Goal: Information Seeking & Learning: Learn about a topic

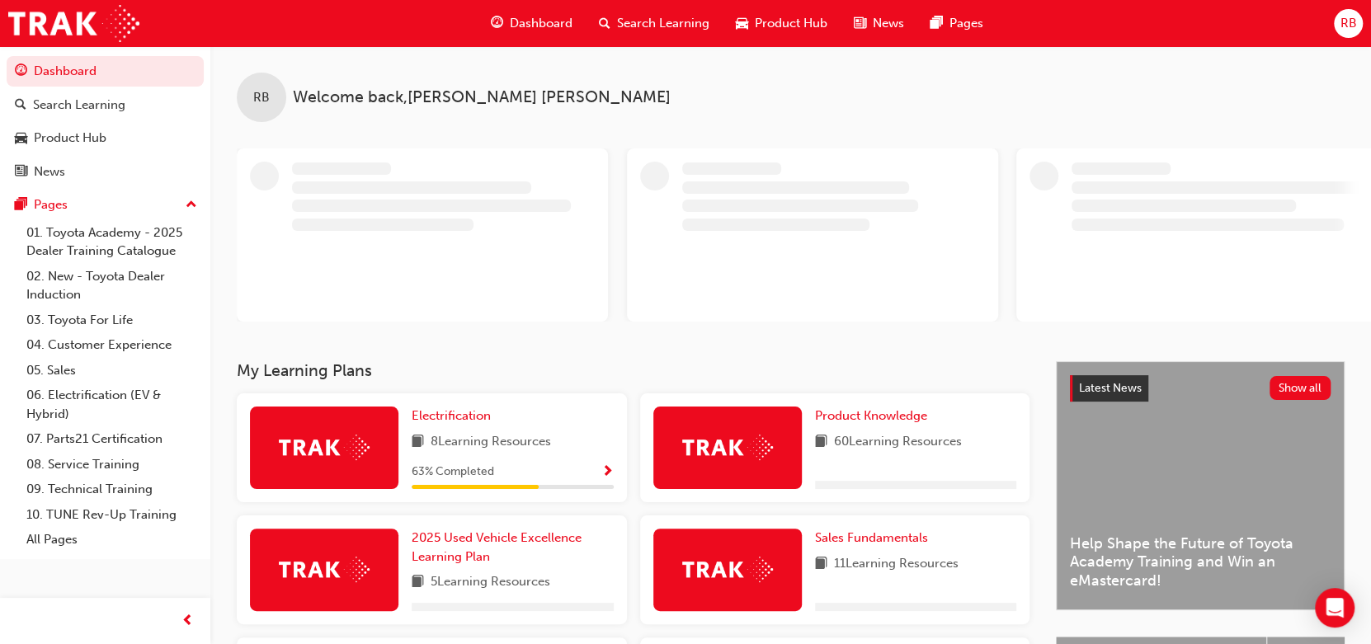
click at [546, 21] on span "Dashboard" at bounding box center [541, 23] width 63 height 19
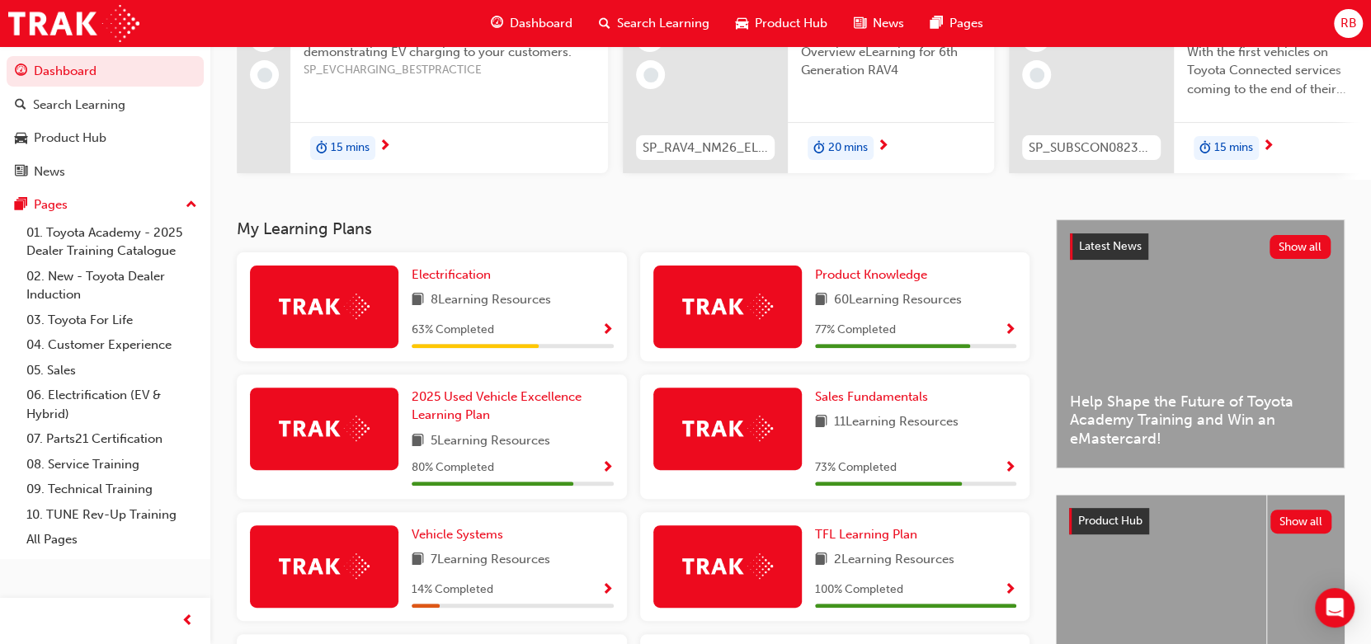
scroll to position [220, 0]
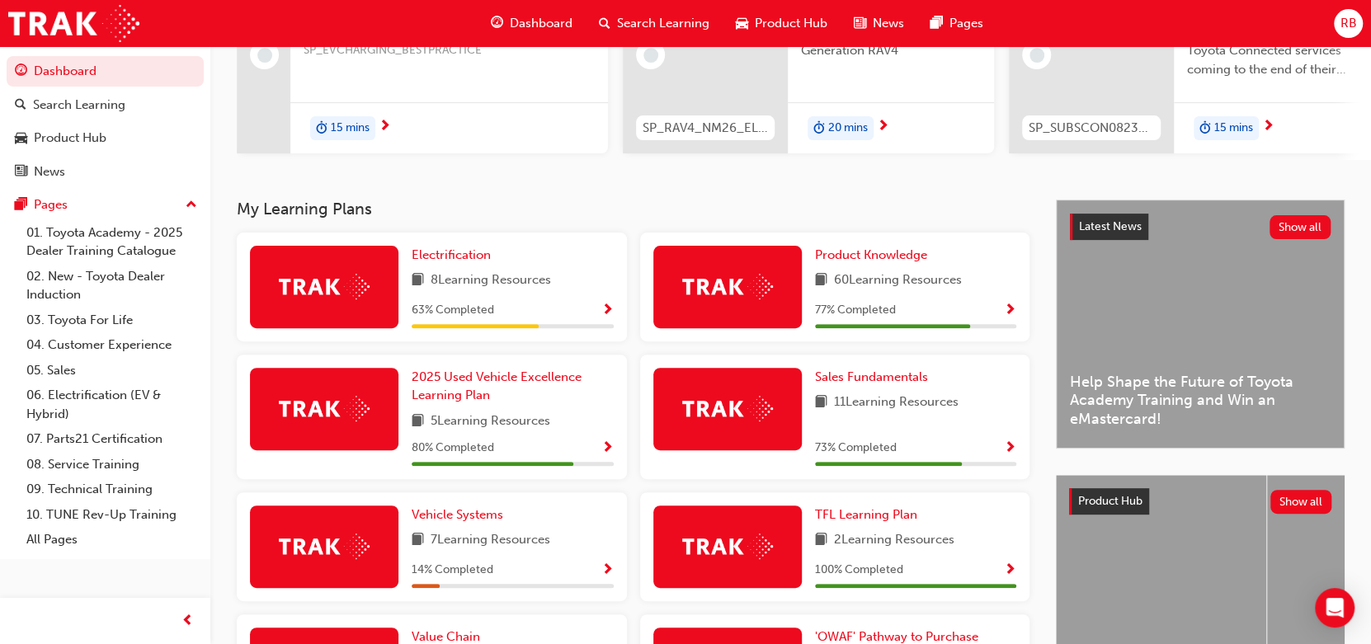
click at [1011, 311] on span "Show Progress" at bounding box center [1010, 311] width 12 height 15
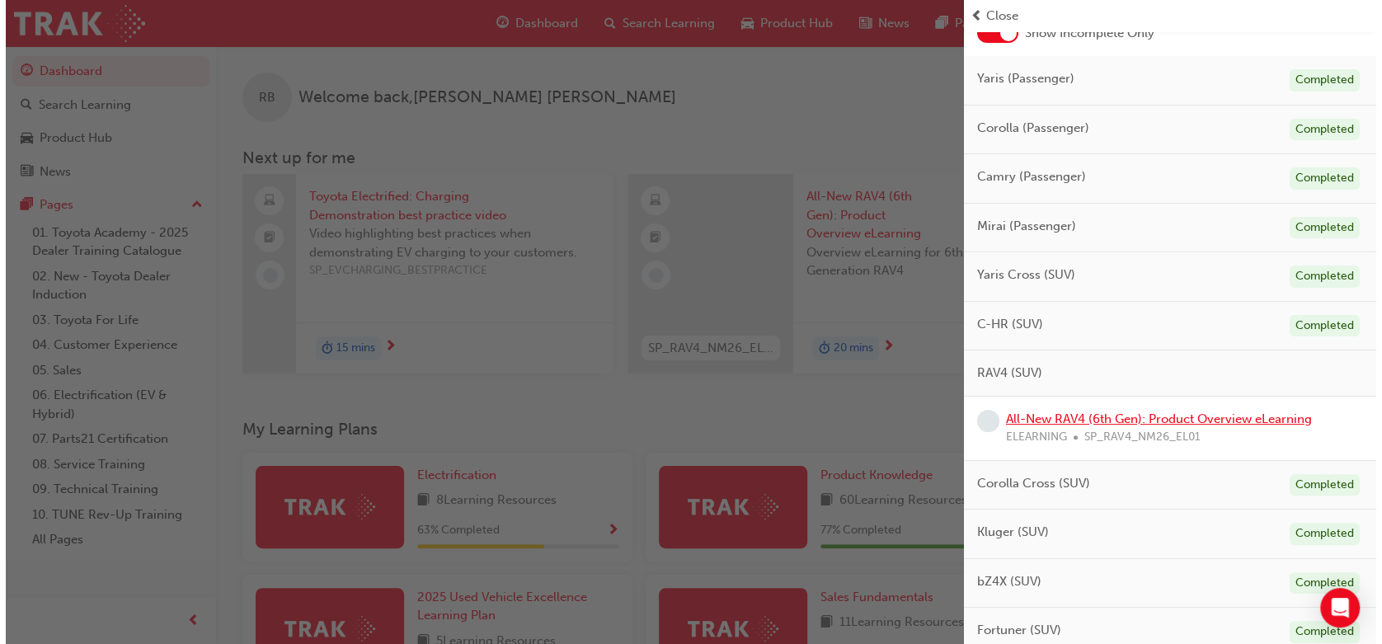
scroll to position [329, 0]
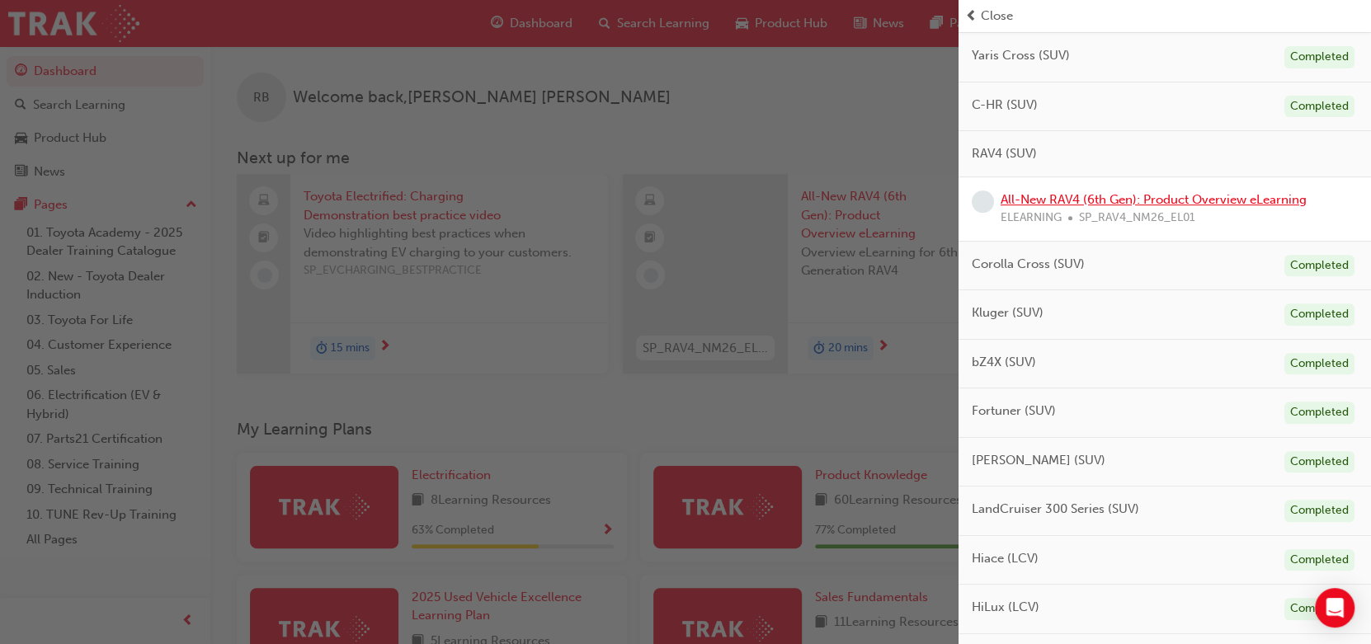
click at [1204, 199] on link "All-New RAV4 (6th Gen): Product Overview eLearning" at bounding box center [1153, 199] width 306 height 15
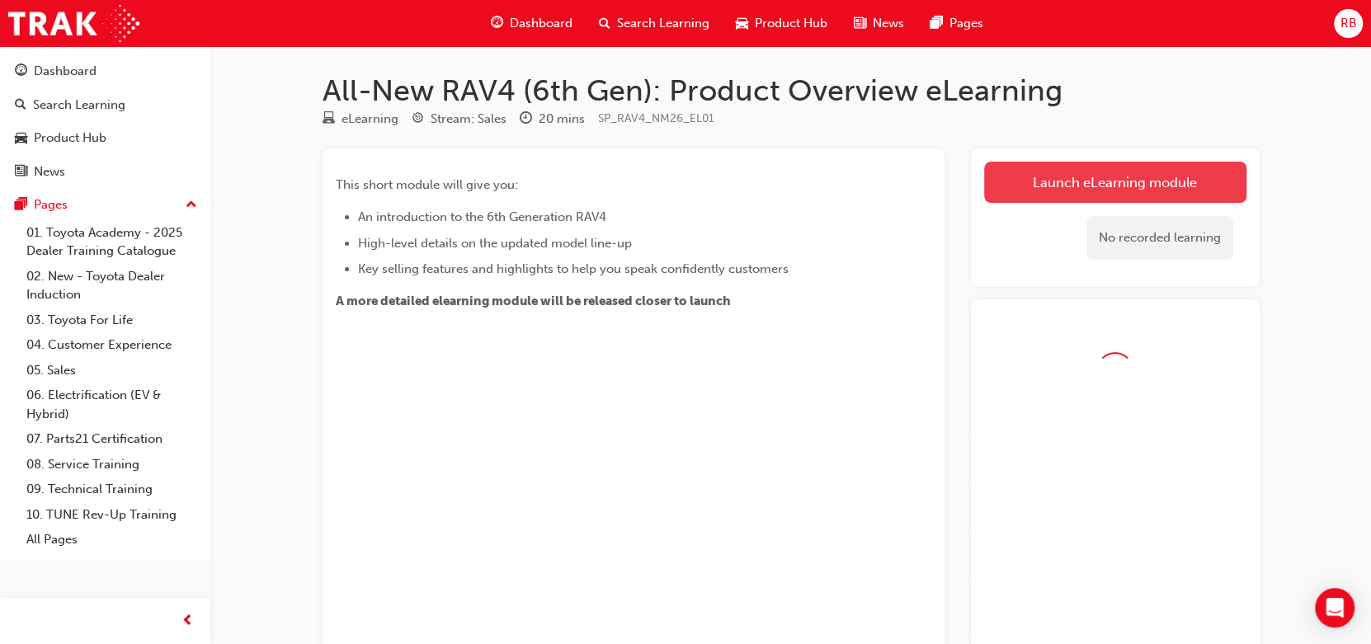
click at [1127, 199] on link "Launch eLearning module" at bounding box center [1115, 182] width 262 height 41
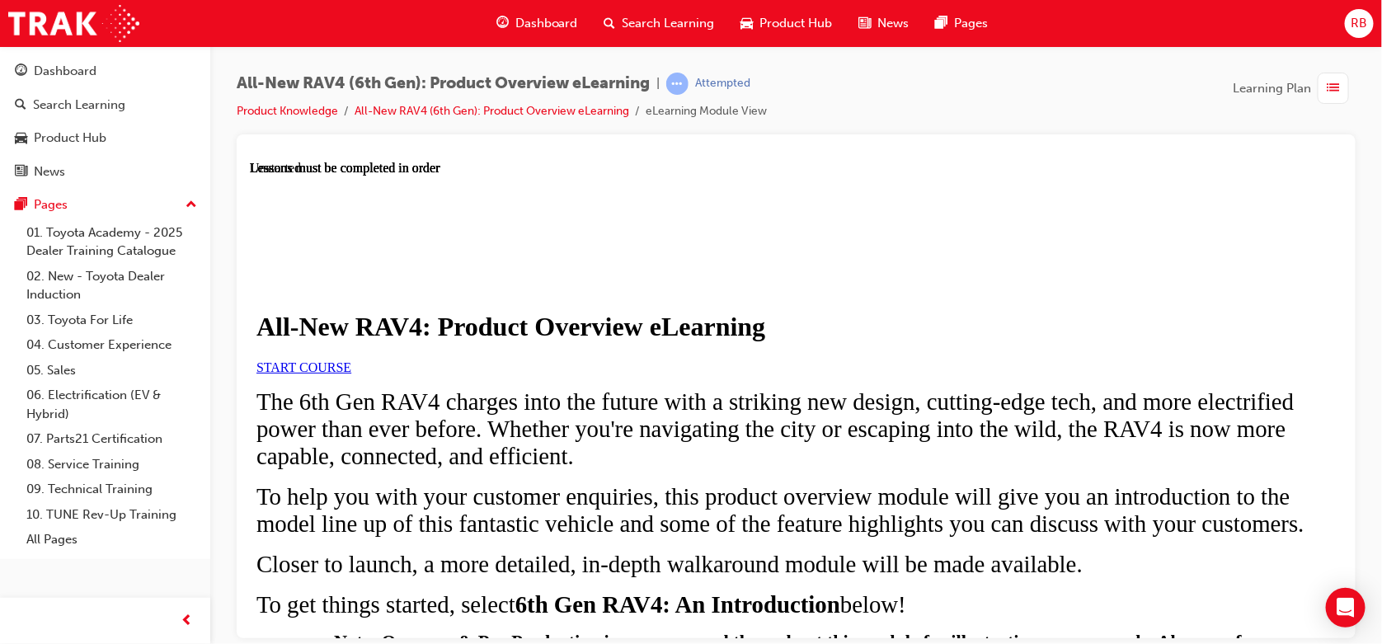
scroll to position [110, 0]
click at [351, 374] on link "START COURSE" at bounding box center [303, 367] width 95 height 14
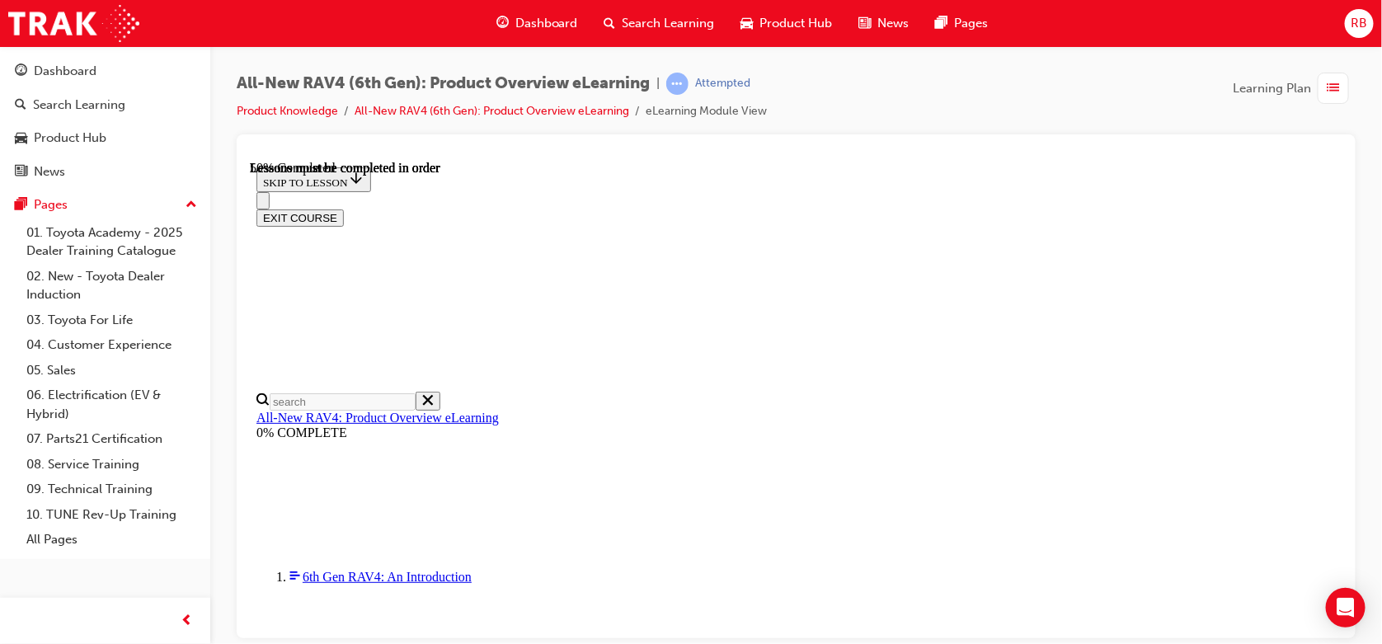
scroll to position [1490, 0]
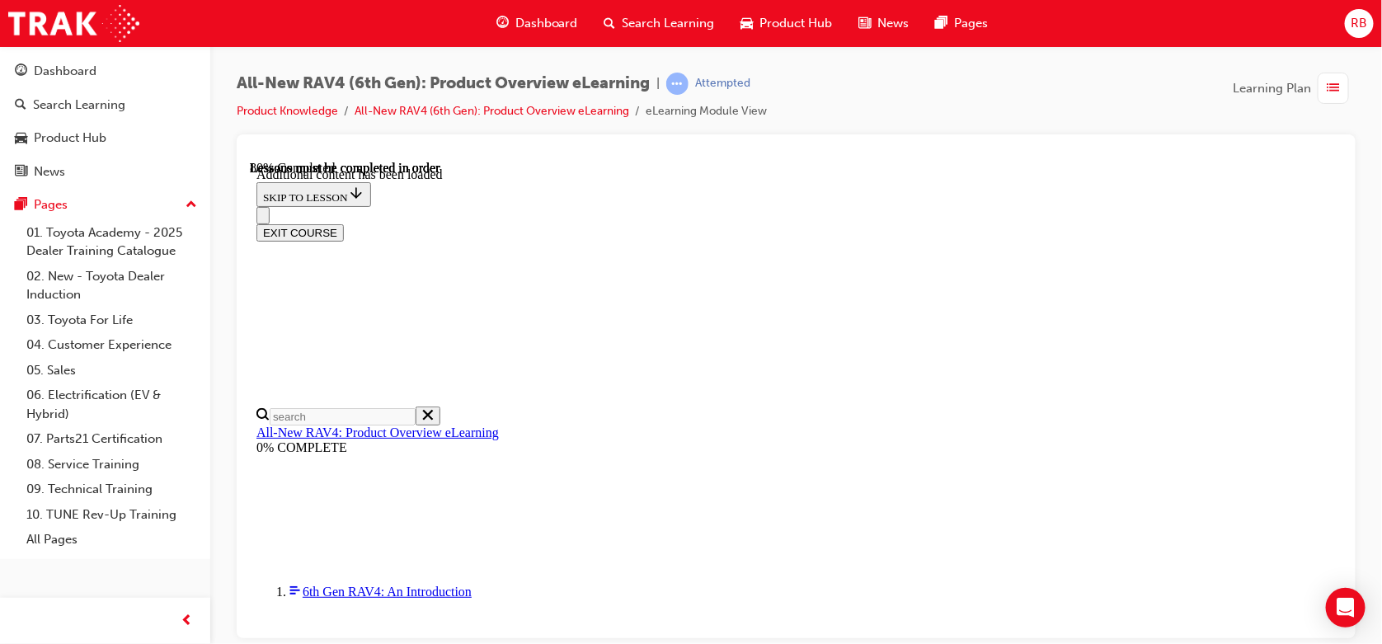
scroll to position [2420, 0]
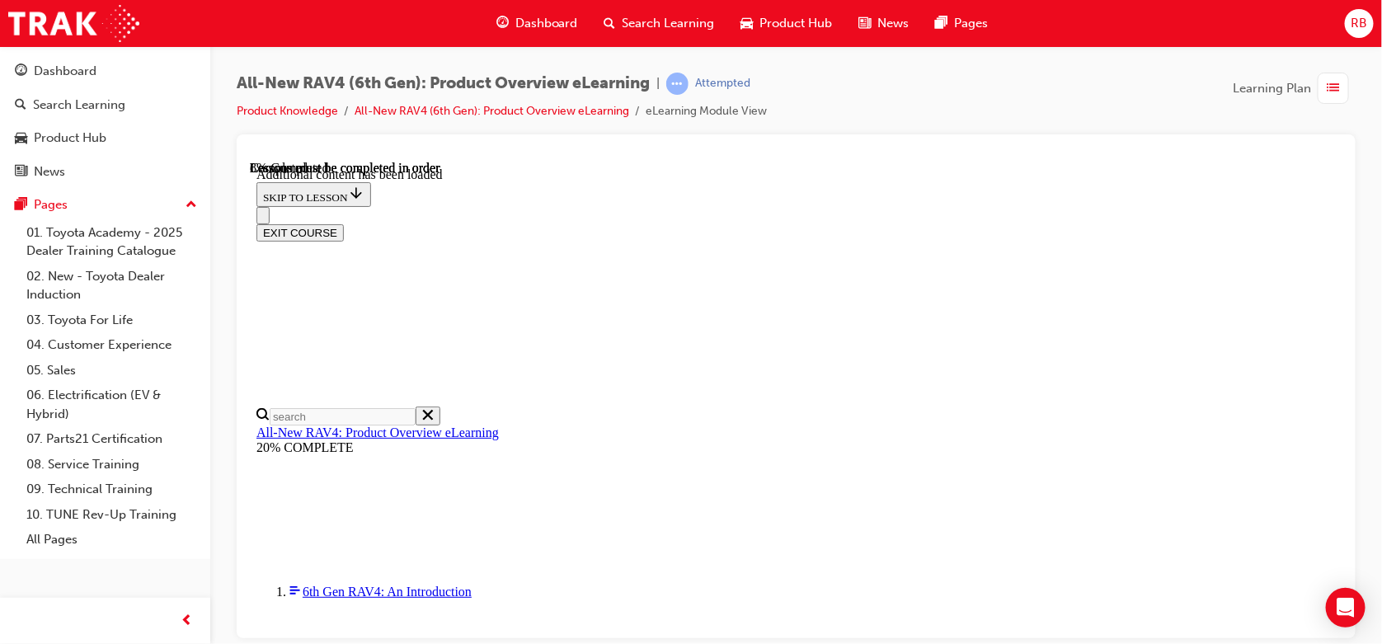
scroll to position [111, 0]
drag, startPoint x: 1071, startPoint y: 454, endPoint x: 1192, endPoint y: 448, distance: 120.6
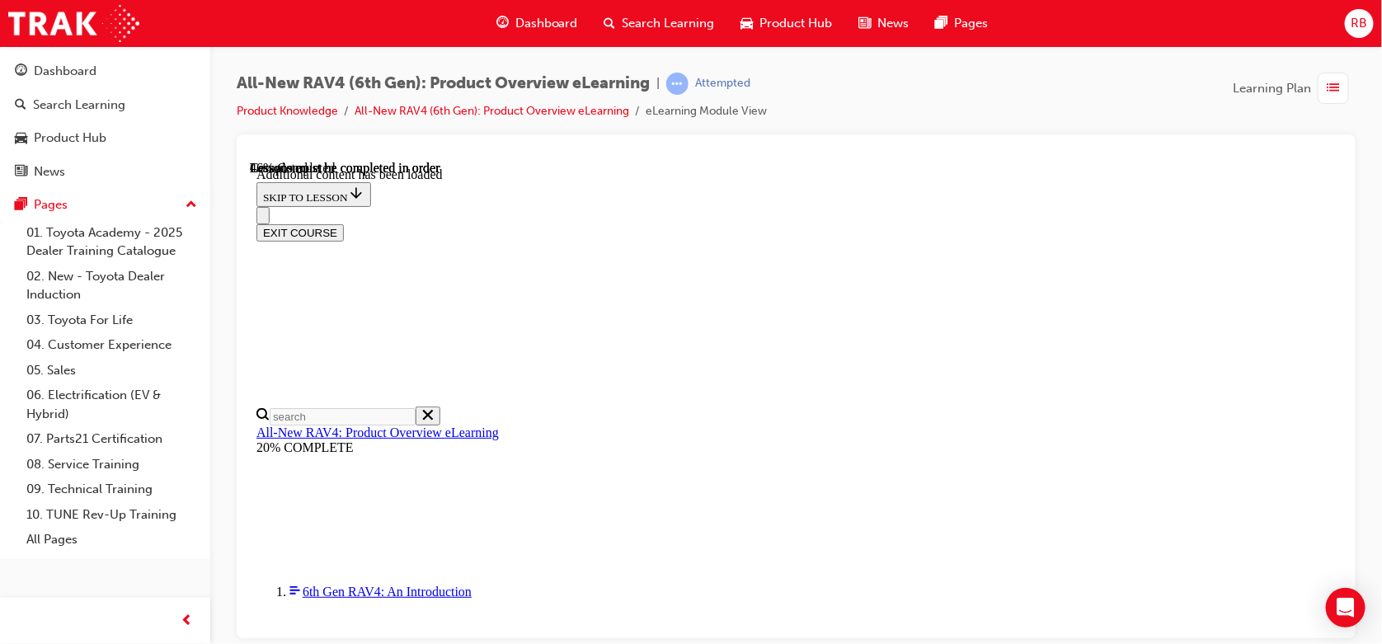
drag, startPoint x: 1198, startPoint y: 453, endPoint x: 1190, endPoint y: 449, distance: 8.5
drag, startPoint x: 781, startPoint y: 331, endPoint x: 905, endPoint y: 344, distance: 124.4
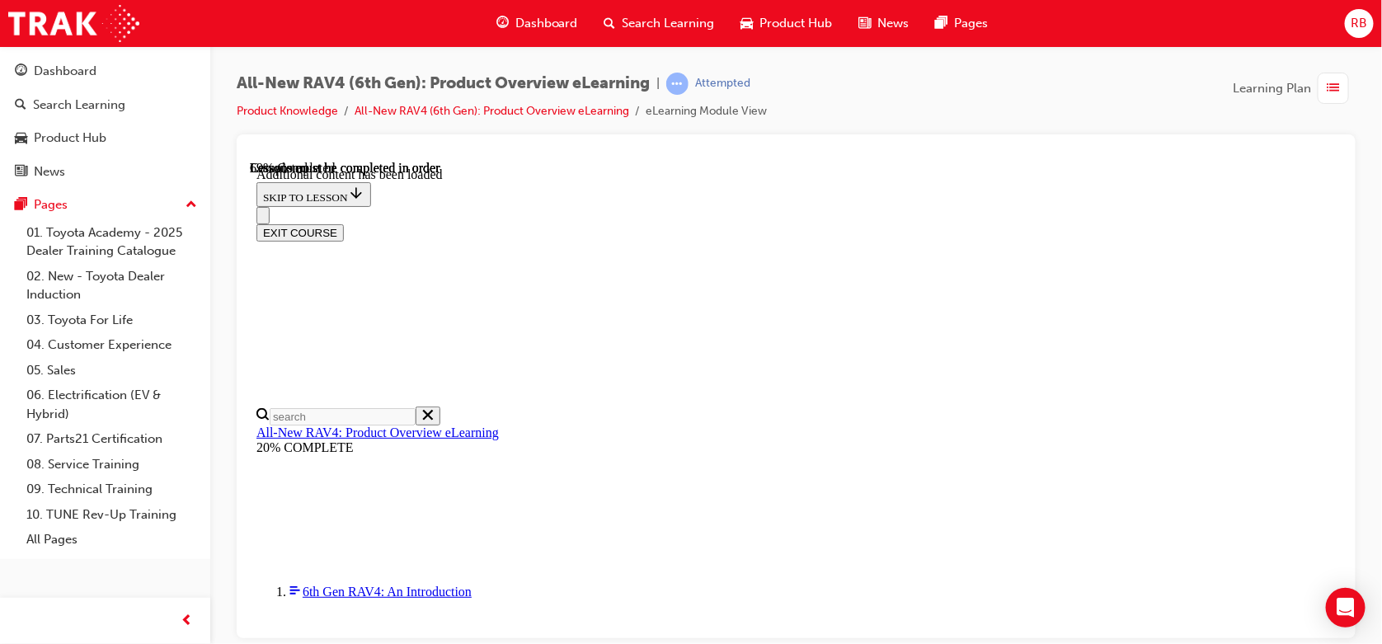
drag, startPoint x: 794, startPoint y: 248, endPoint x: 803, endPoint y: 263, distance: 17.4
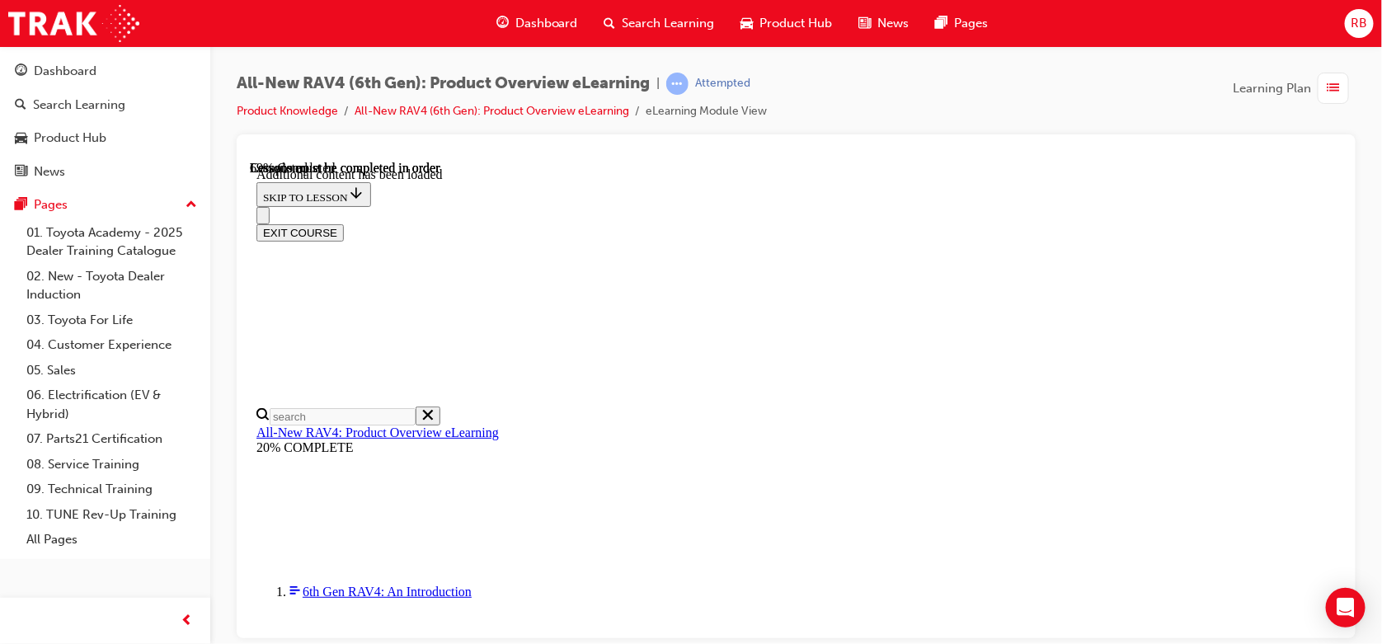
scroll to position [0, 236]
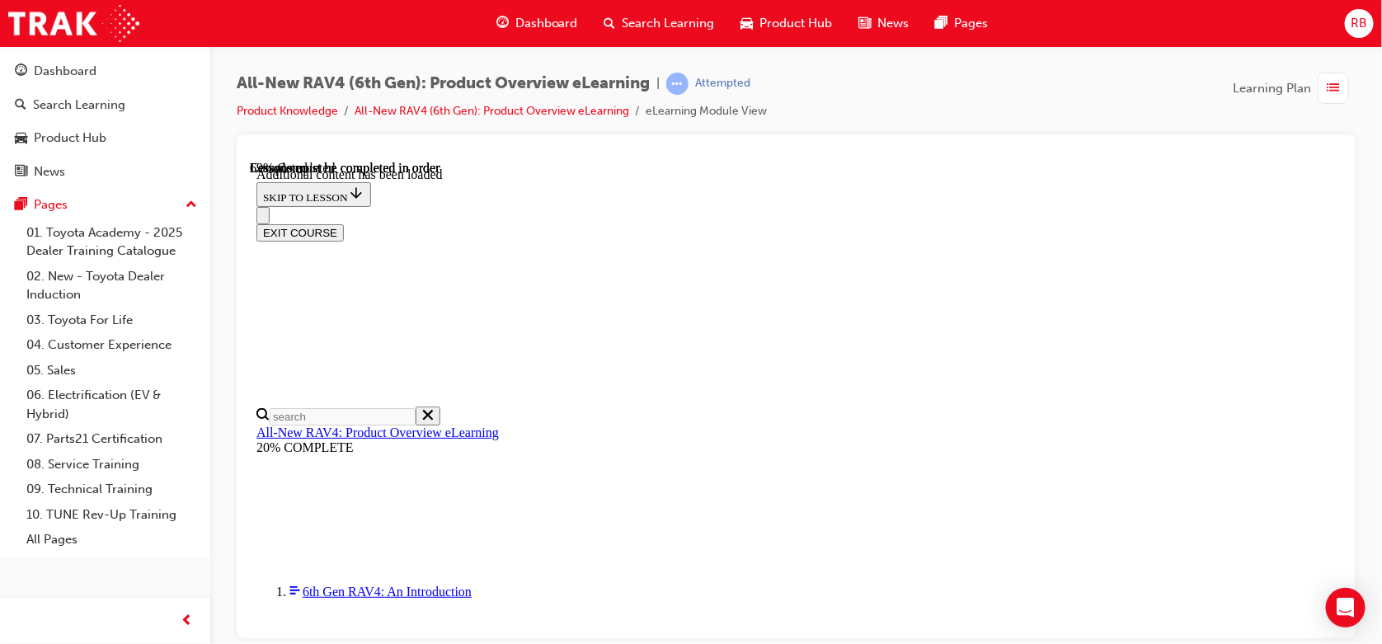
drag, startPoint x: 898, startPoint y: 393, endPoint x: 694, endPoint y: 402, distance: 204.8
drag, startPoint x: 1057, startPoint y: 375, endPoint x: 1039, endPoint y: 379, distance: 18.4
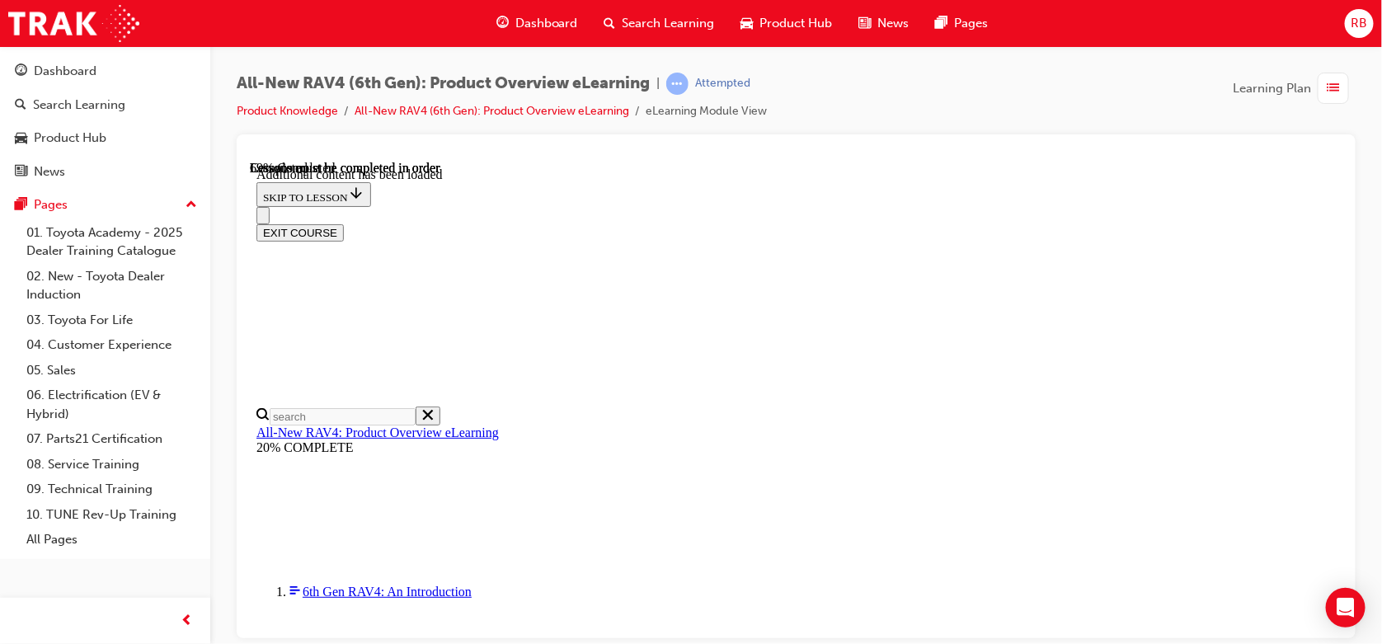
drag, startPoint x: 643, startPoint y: 254, endPoint x: 774, endPoint y: 228, distance: 133.8
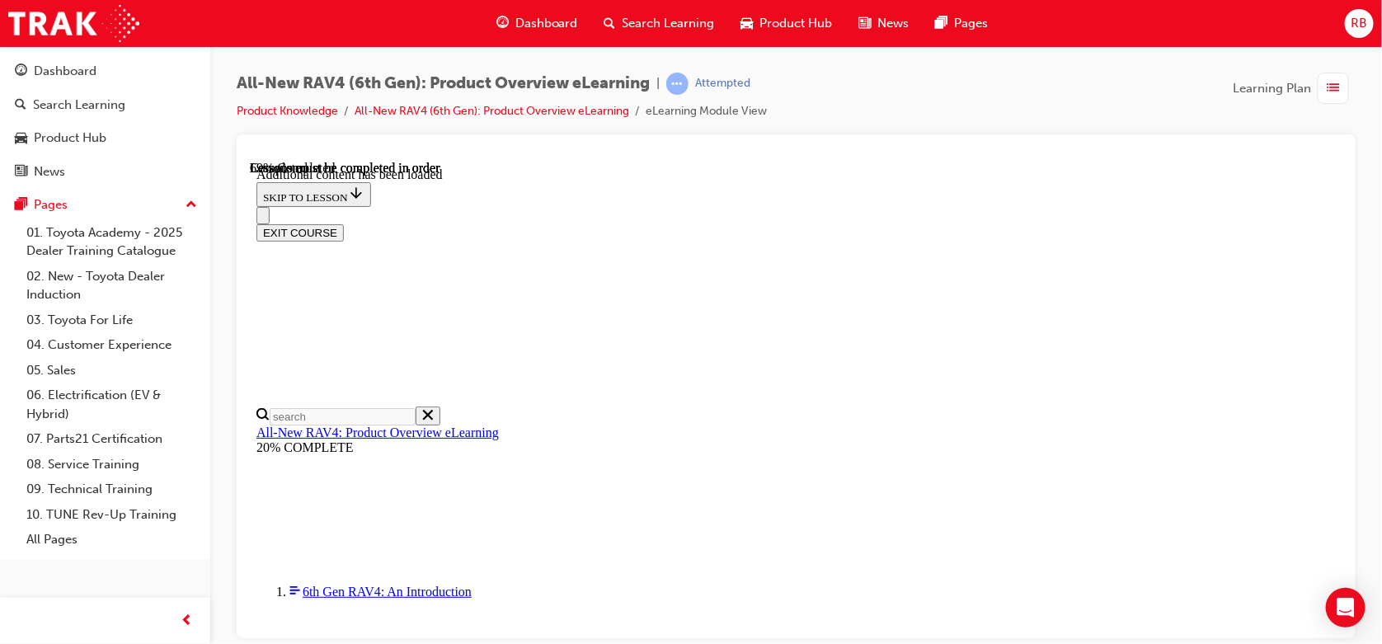
scroll to position [2403, 0]
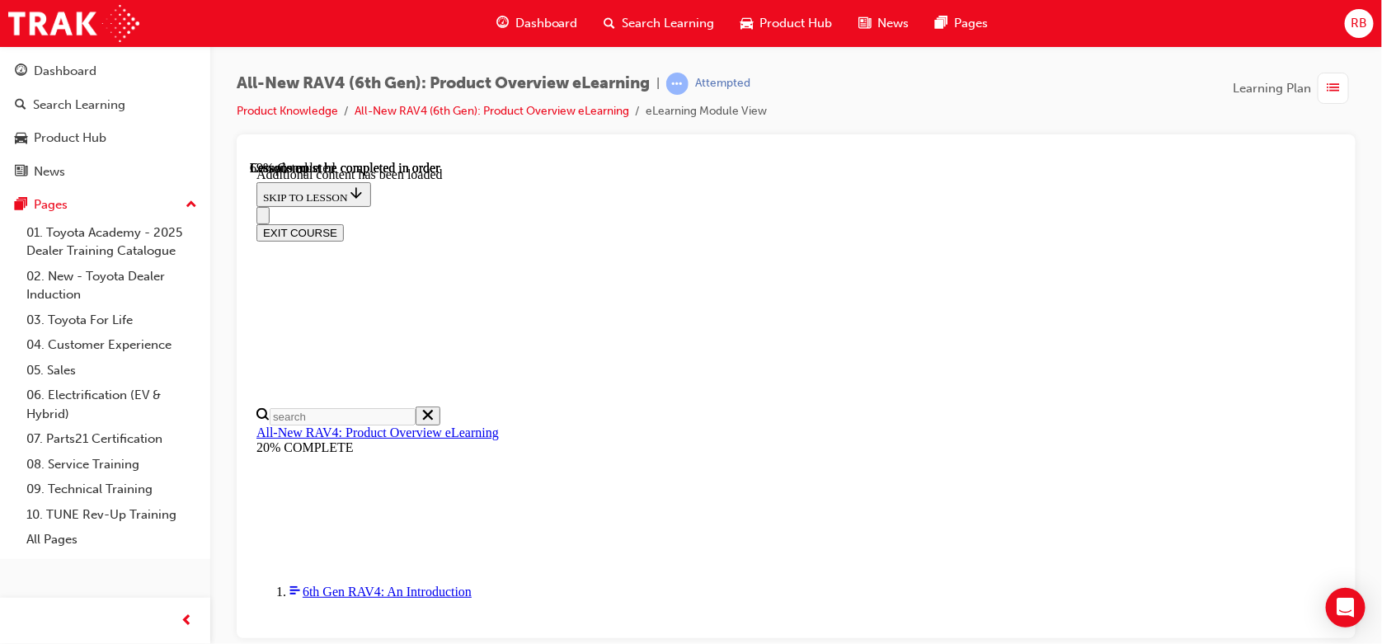
scroll to position [0, 0]
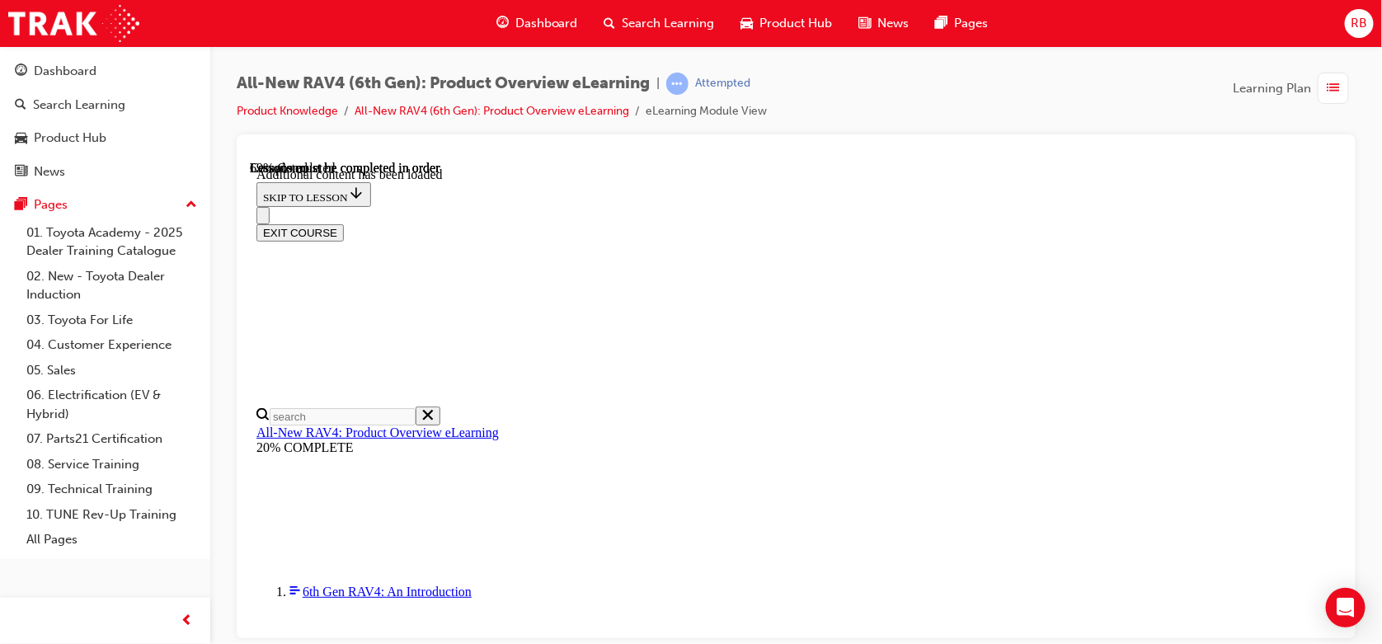
drag, startPoint x: 1120, startPoint y: 302, endPoint x: 1169, endPoint y: 269, distance: 58.8
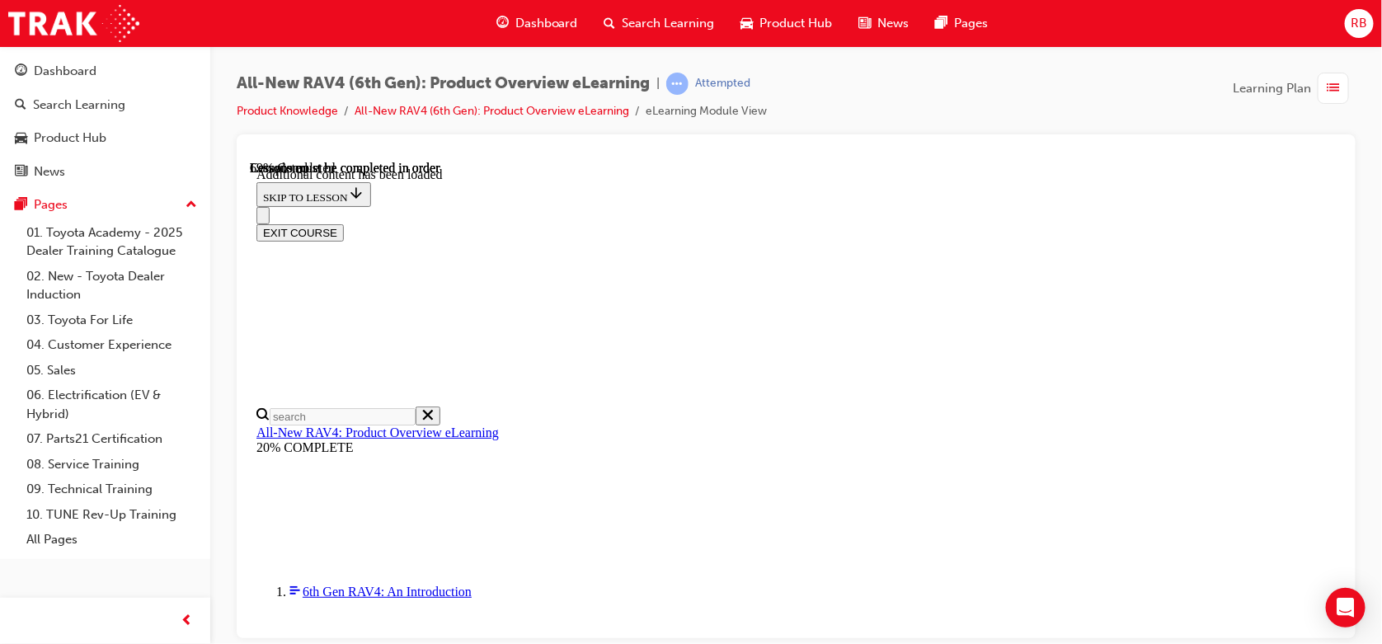
drag, startPoint x: 1186, startPoint y: 235, endPoint x: 793, endPoint y: 260, distance: 394.2
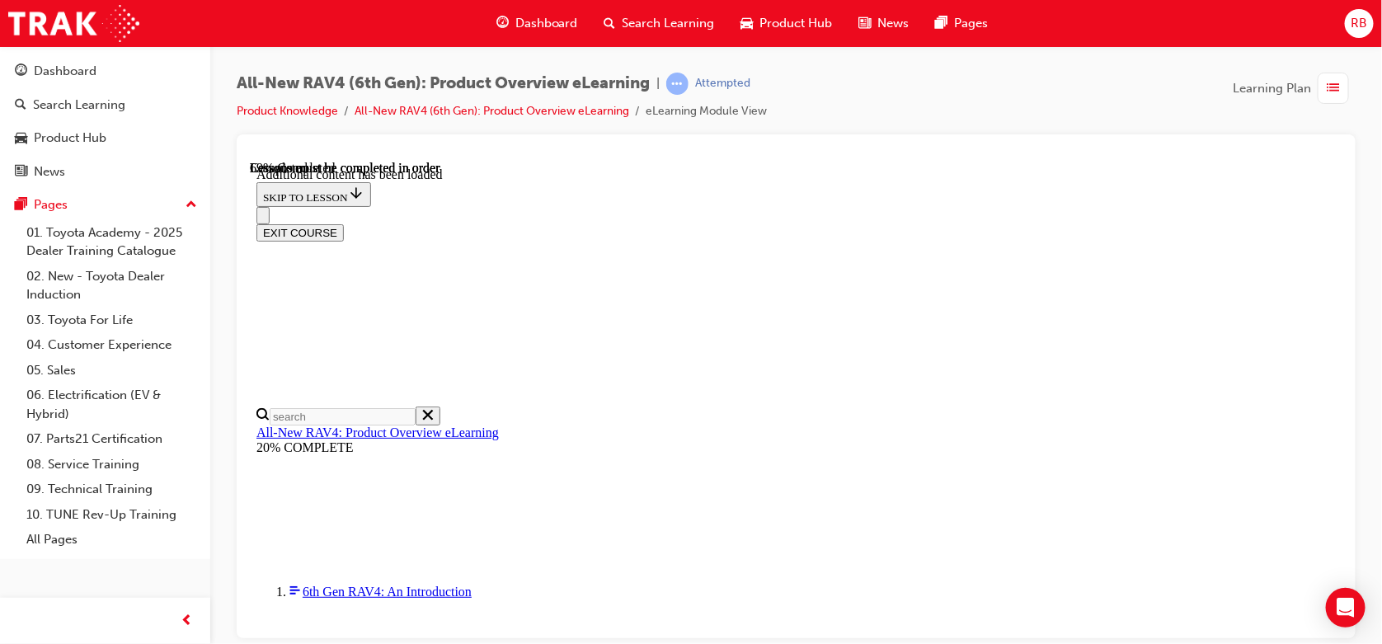
drag, startPoint x: 669, startPoint y: 492, endPoint x: 906, endPoint y: 489, distance: 237.5
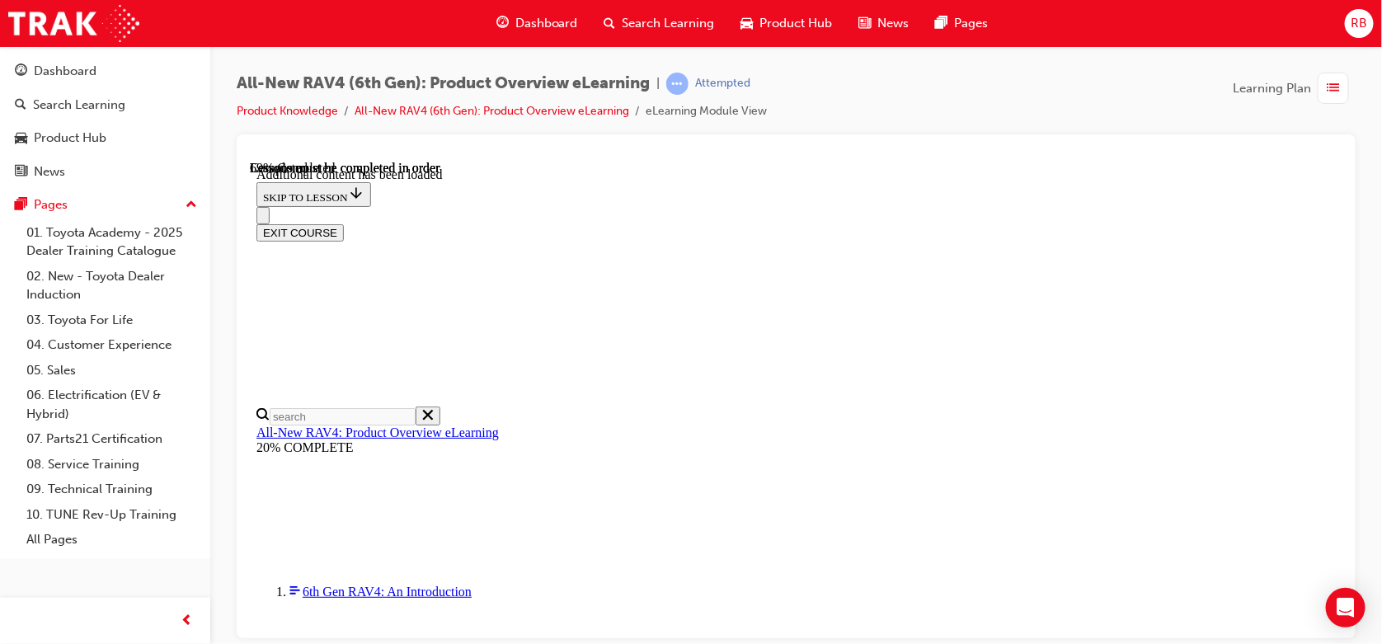
drag, startPoint x: 1033, startPoint y: 479, endPoint x: 1024, endPoint y: 480, distance: 9.9
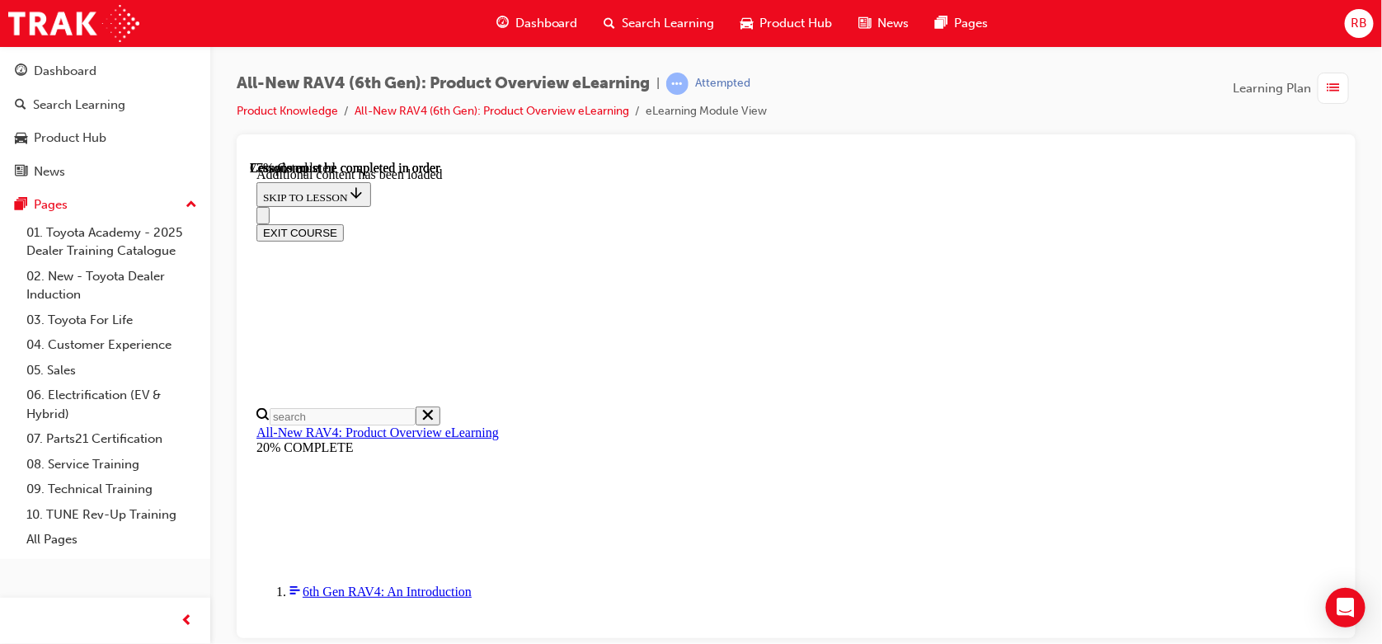
drag, startPoint x: 1183, startPoint y: 351, endPoint x: 1165, endPoint y: 346, distance: 17.8
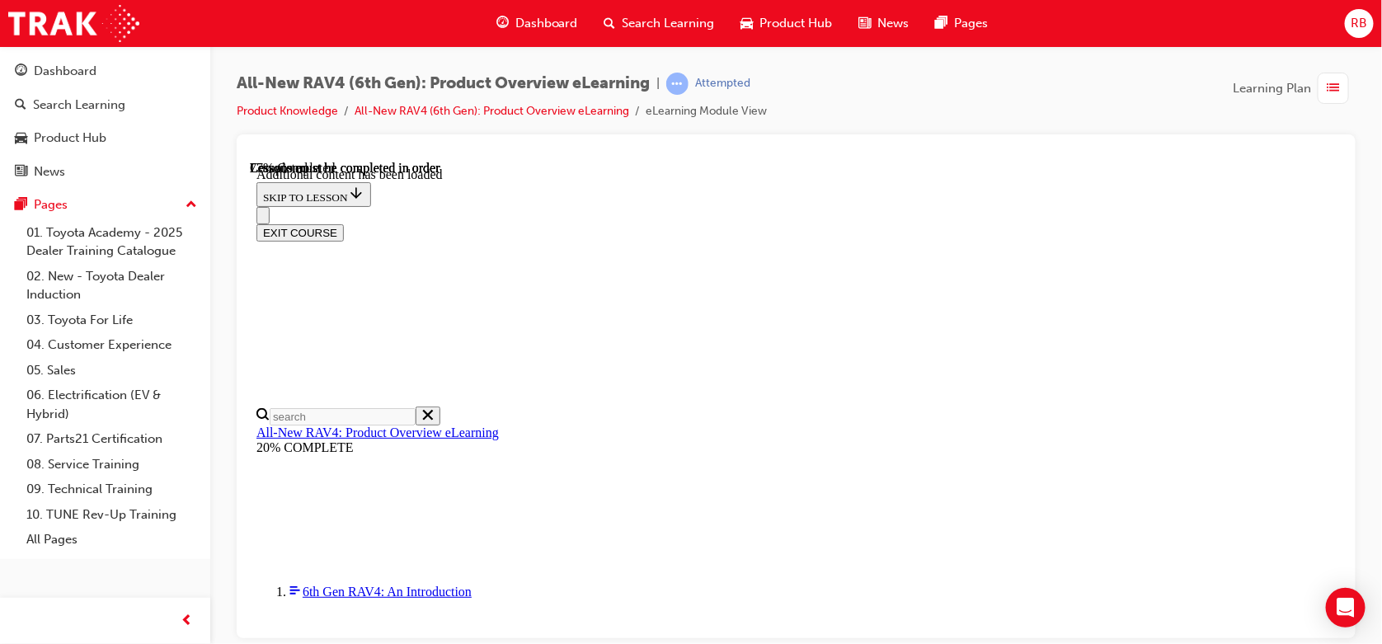
scroll to position [1562, 0]
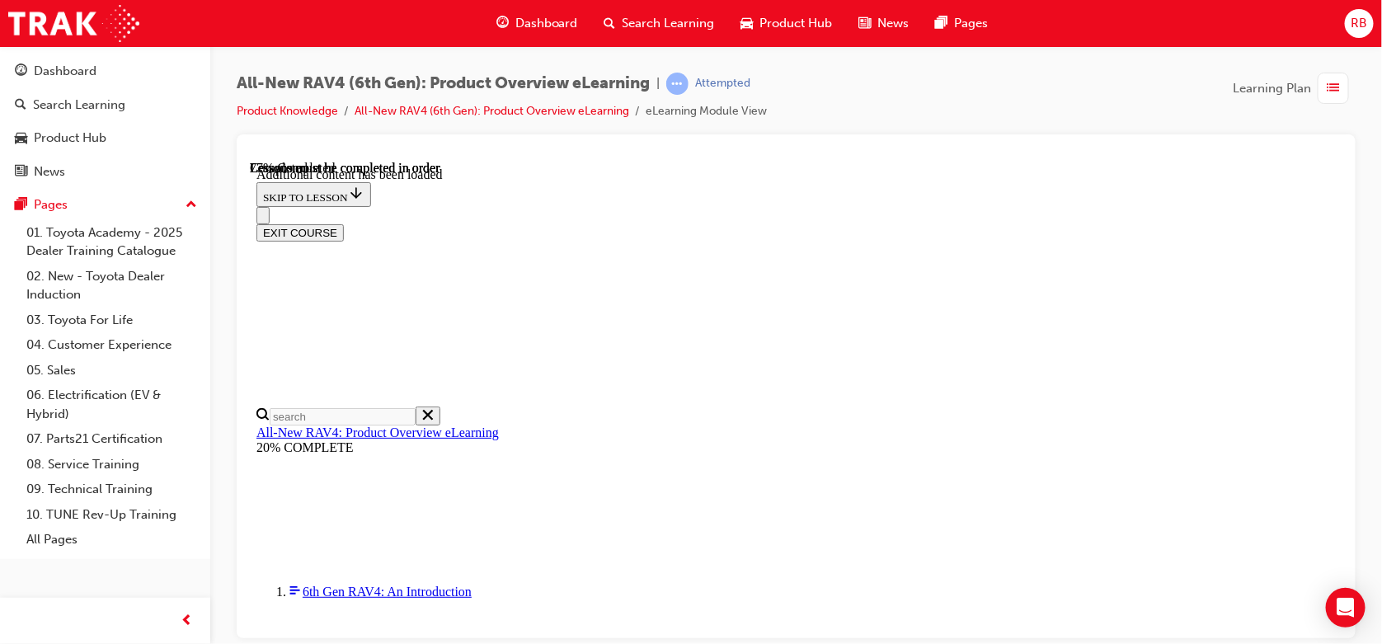
scroll to position [1673, 0]
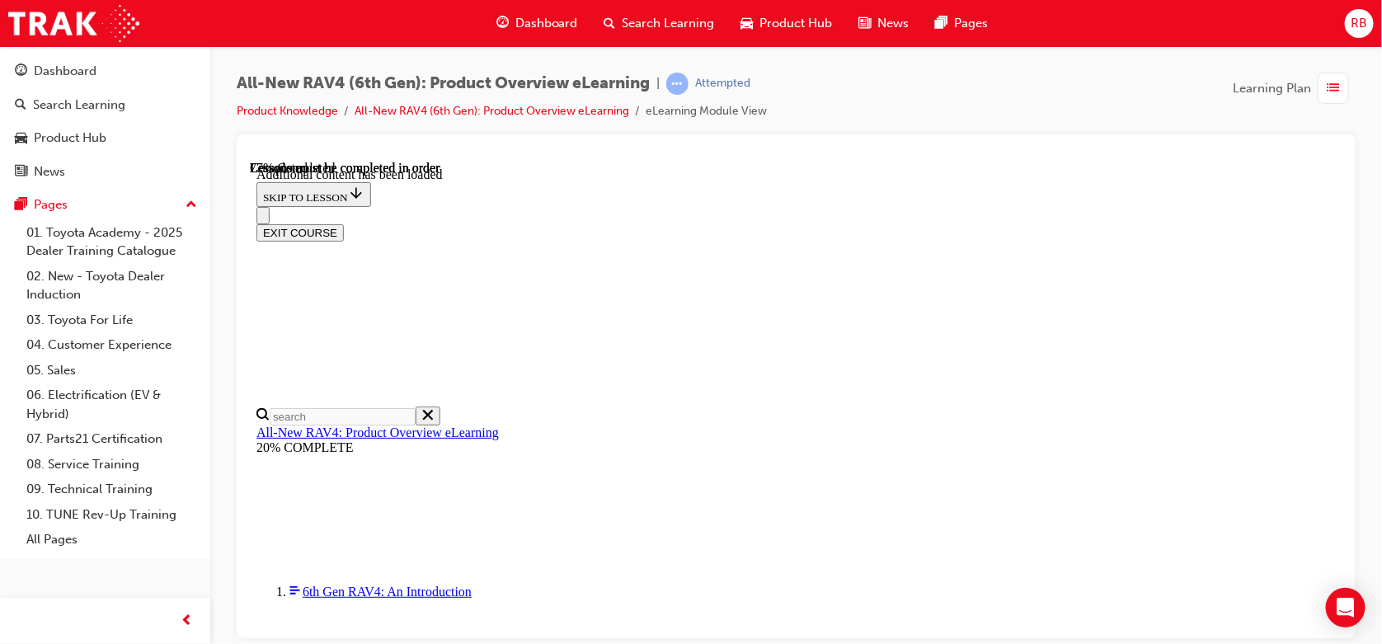
scroll to position [2332, 0]
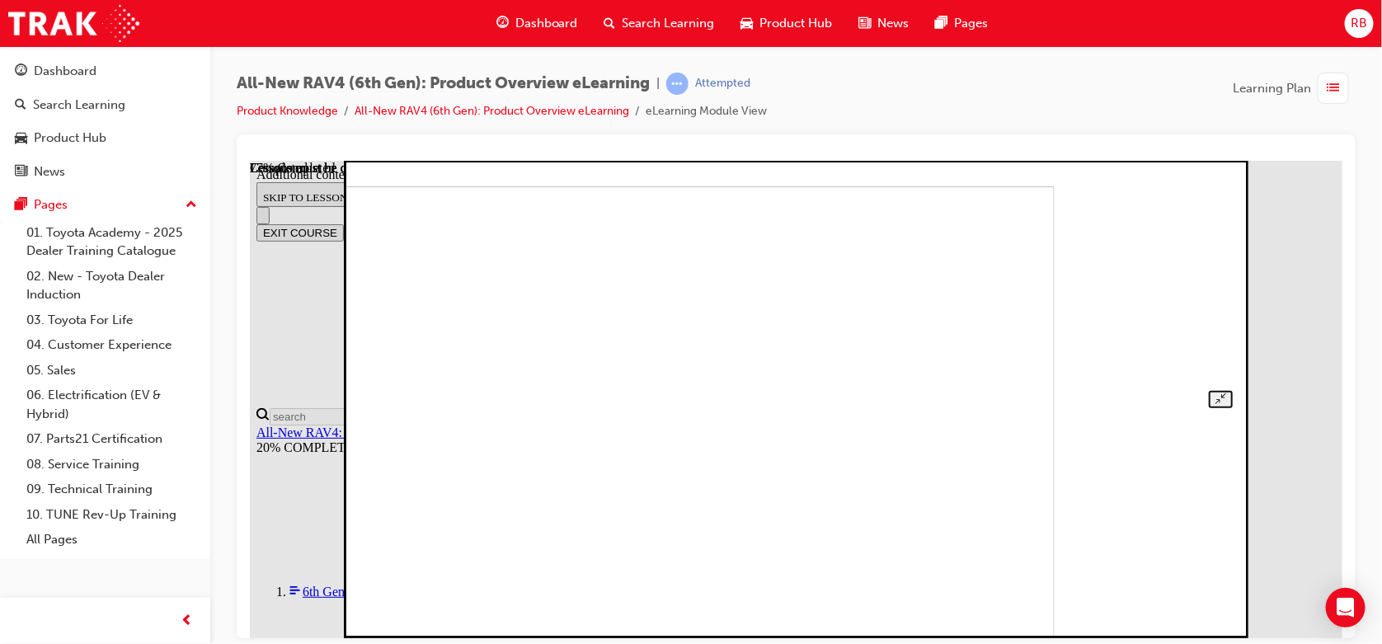
click at [1025, 402] on img at bounding box center [629, 425] width 849 height 478
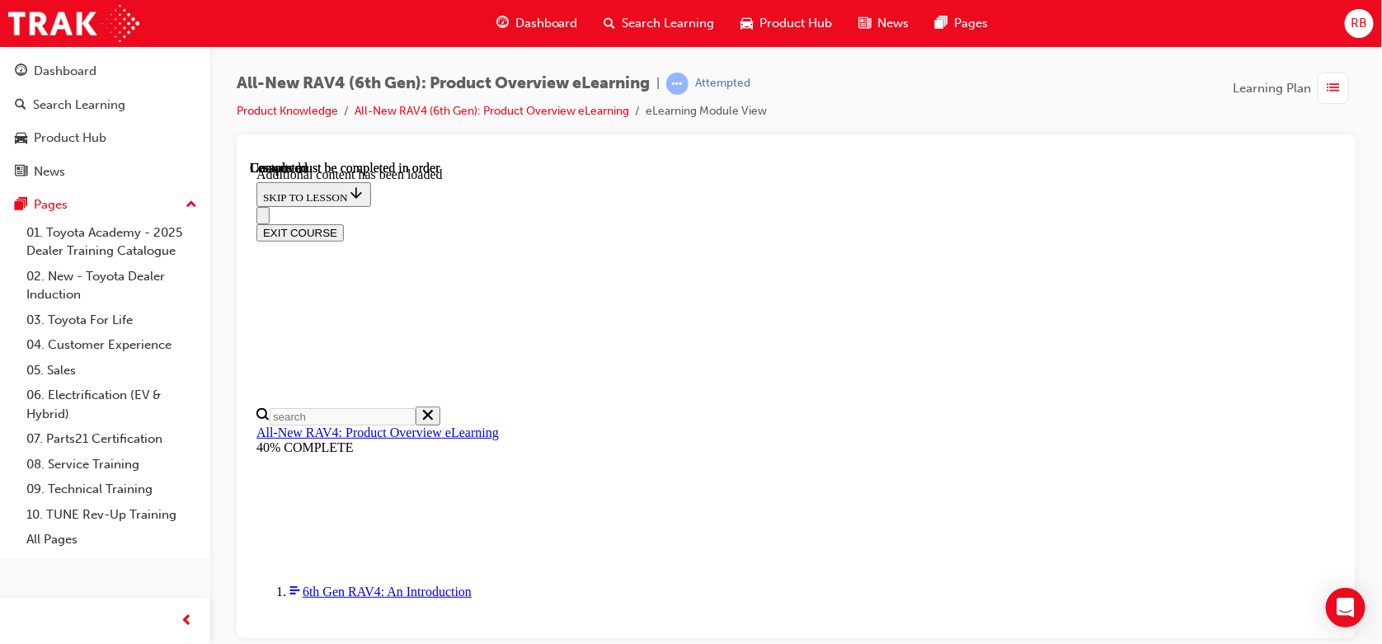
scroll to position [3005, 0]
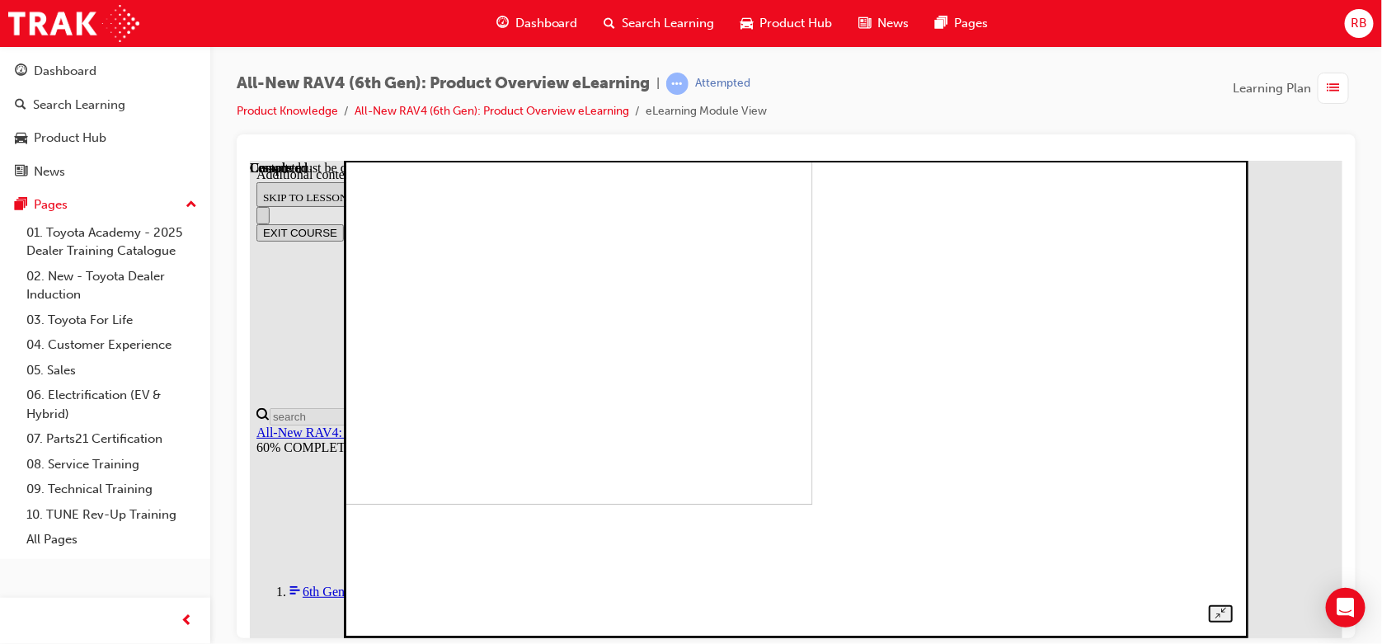
click at [1063, 91] on div "All-New RAV4 (6th Gen): Product Overview eLearning | Attempted Product Knowledg…" at bounding box center [796, 104] width 1119 height 62
click at [1232, 198] on div at bounding box center [795, 380] width 873 height 482
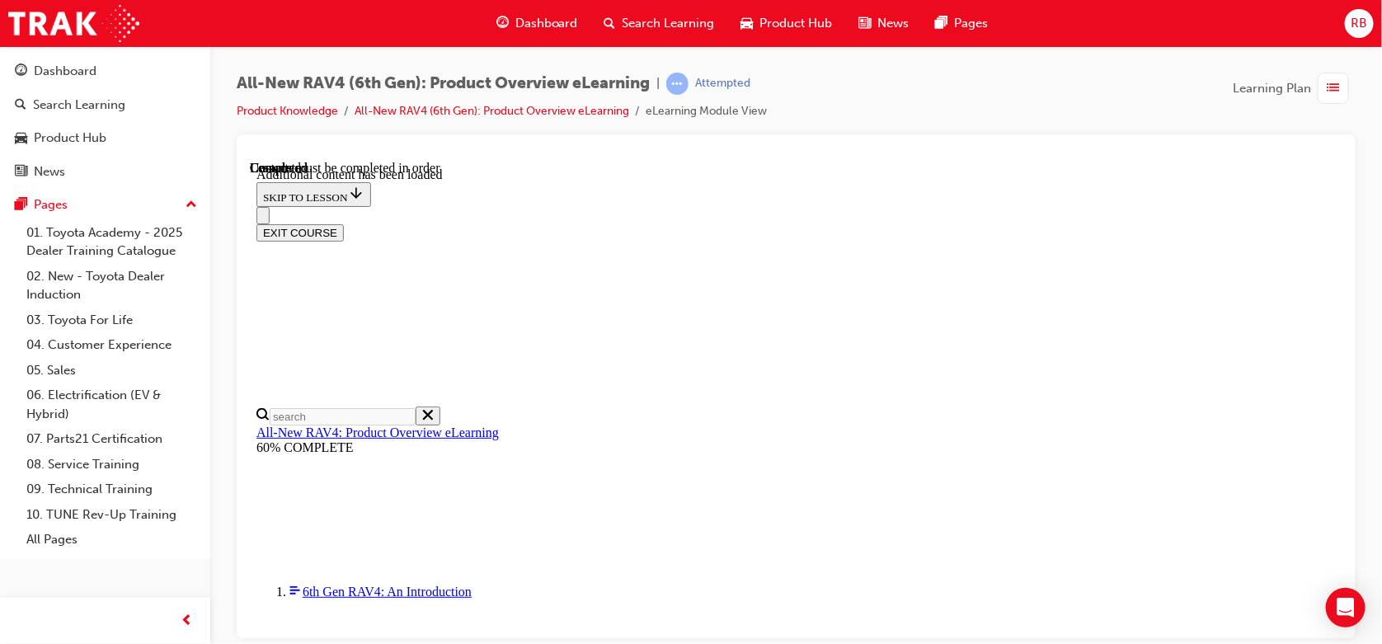
scroll to position [1286, 0]
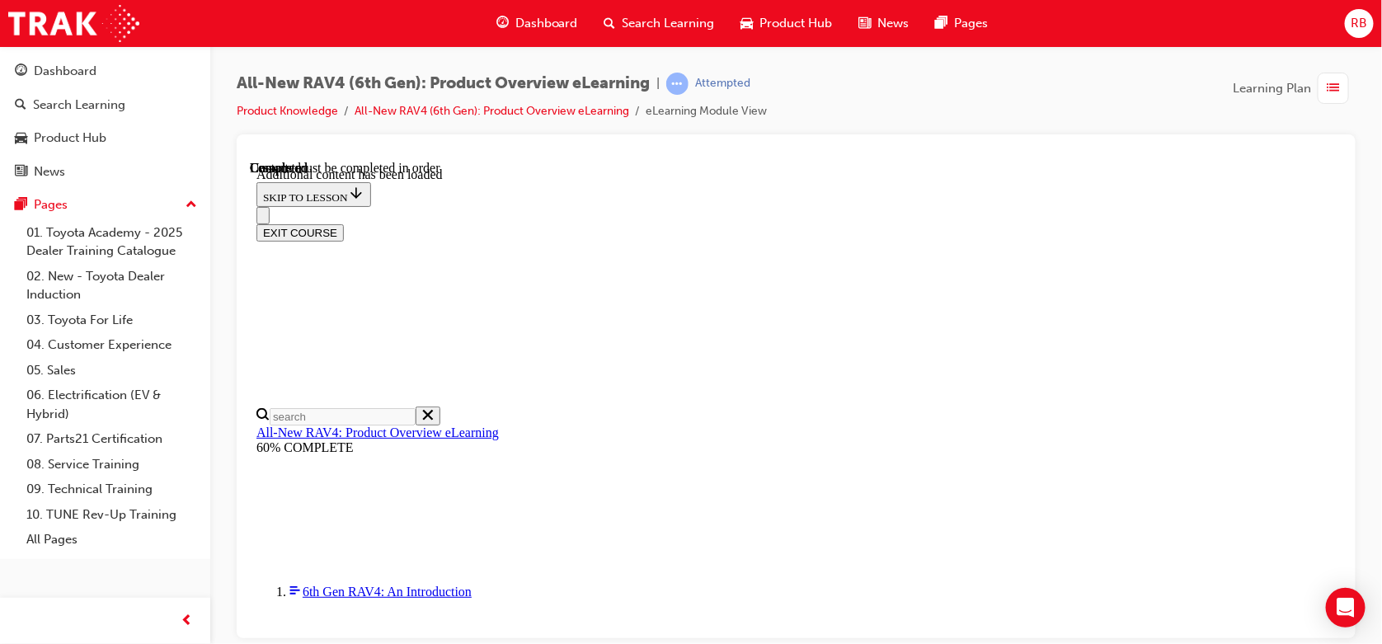
drag, startPoint x: 815, startPoint y: 315, endPoint x: 819, endPoint y: 324, distance: 10.0
radio input "true"
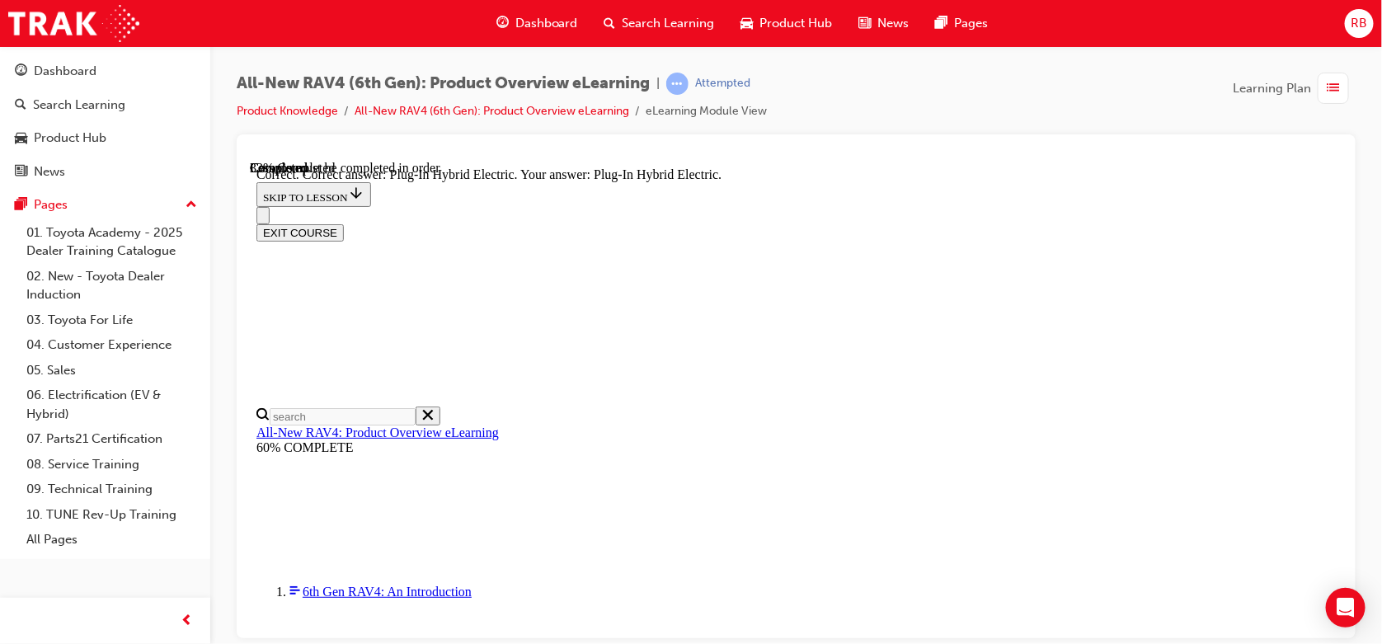
scroll to position [629, 0]
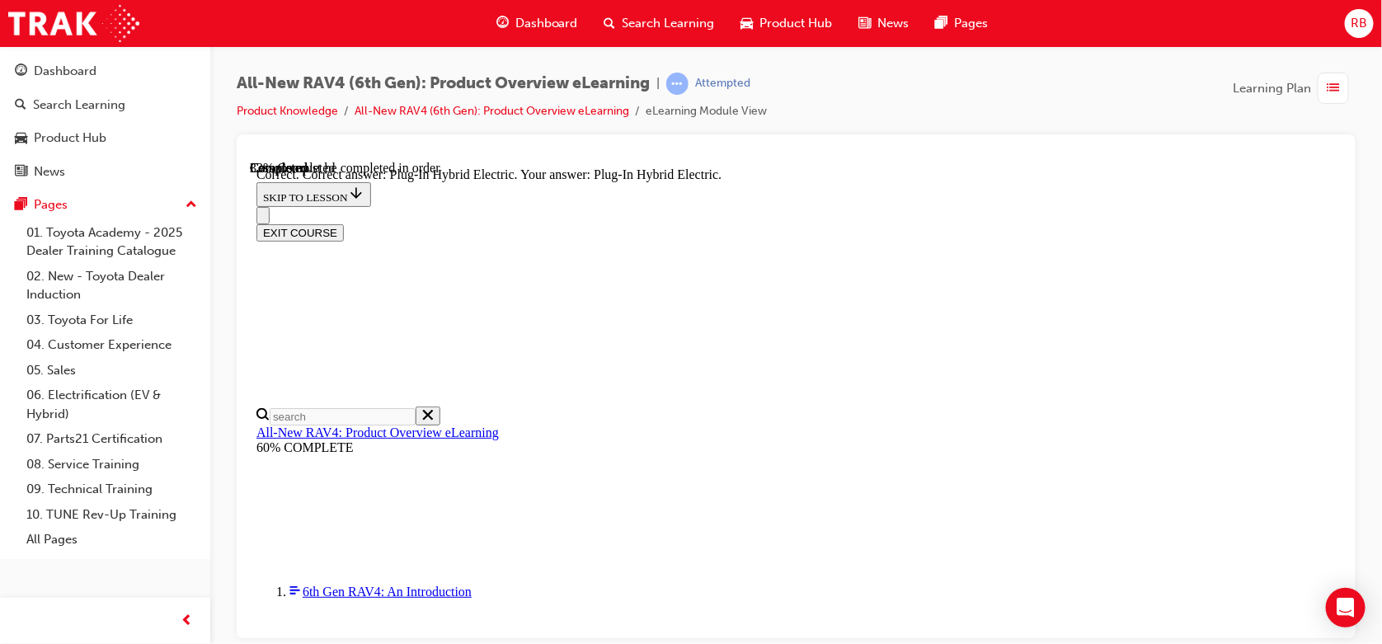
radio input "true"
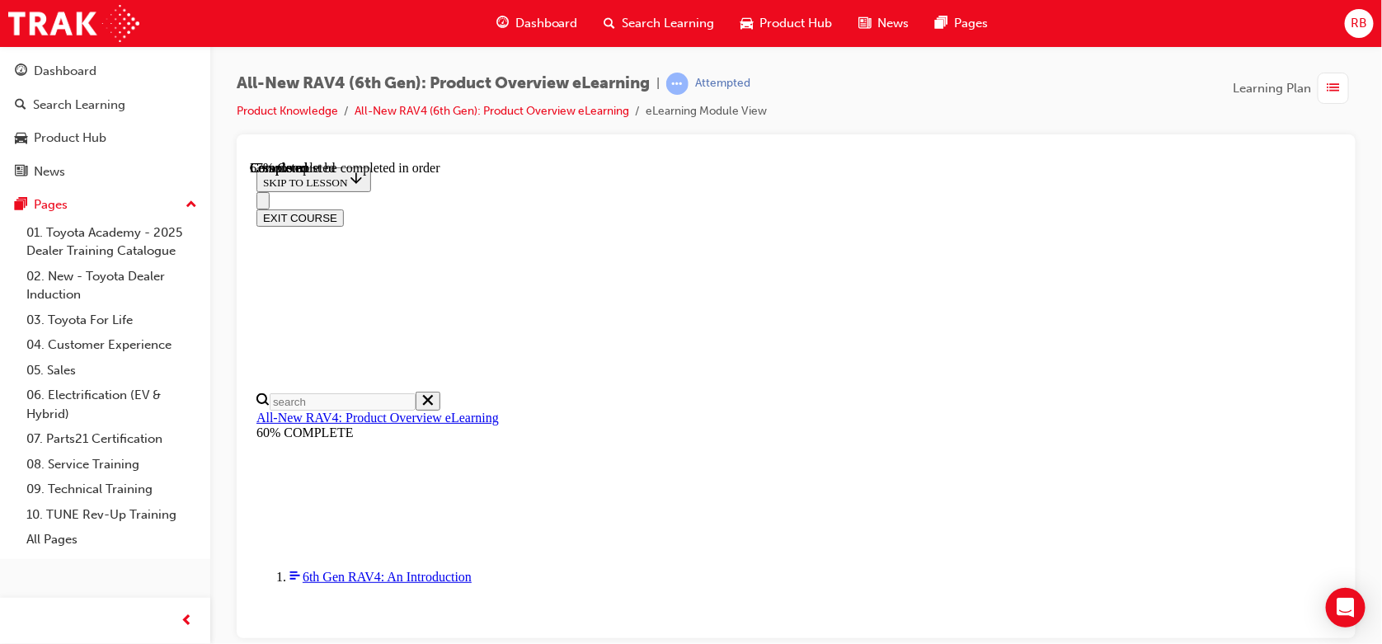
scroll to position [440, 0]
checkbox input "true"
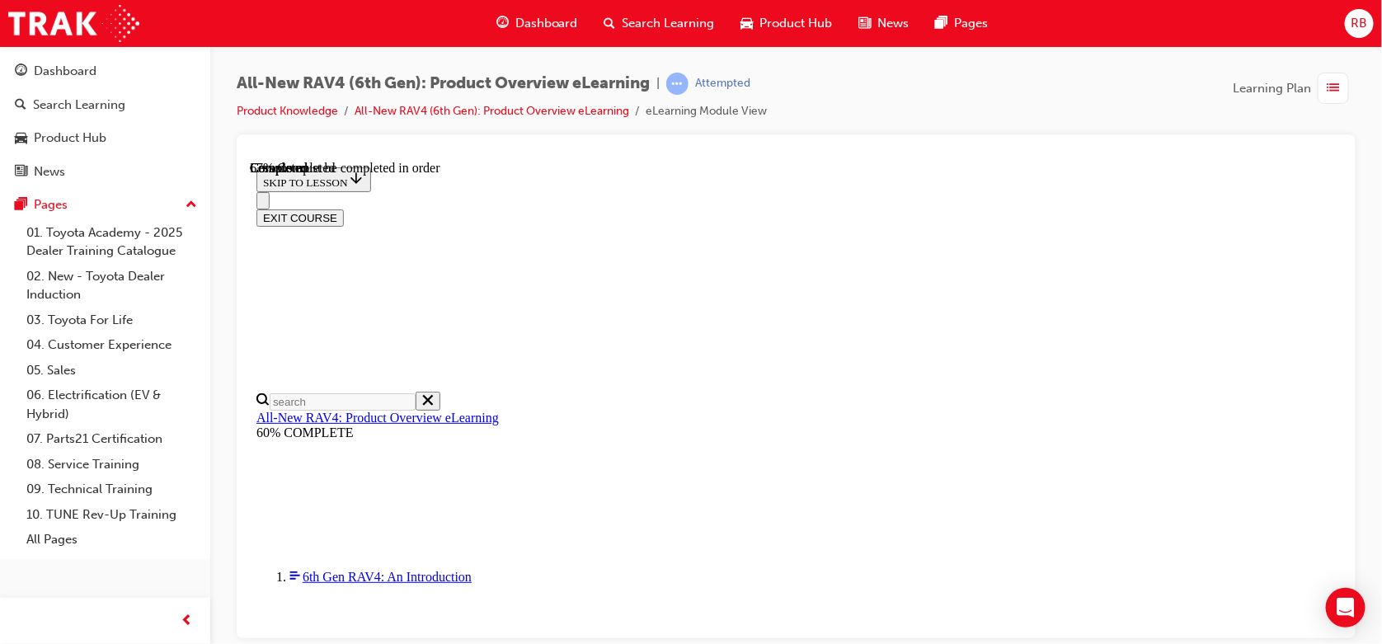
checkbox input "true"
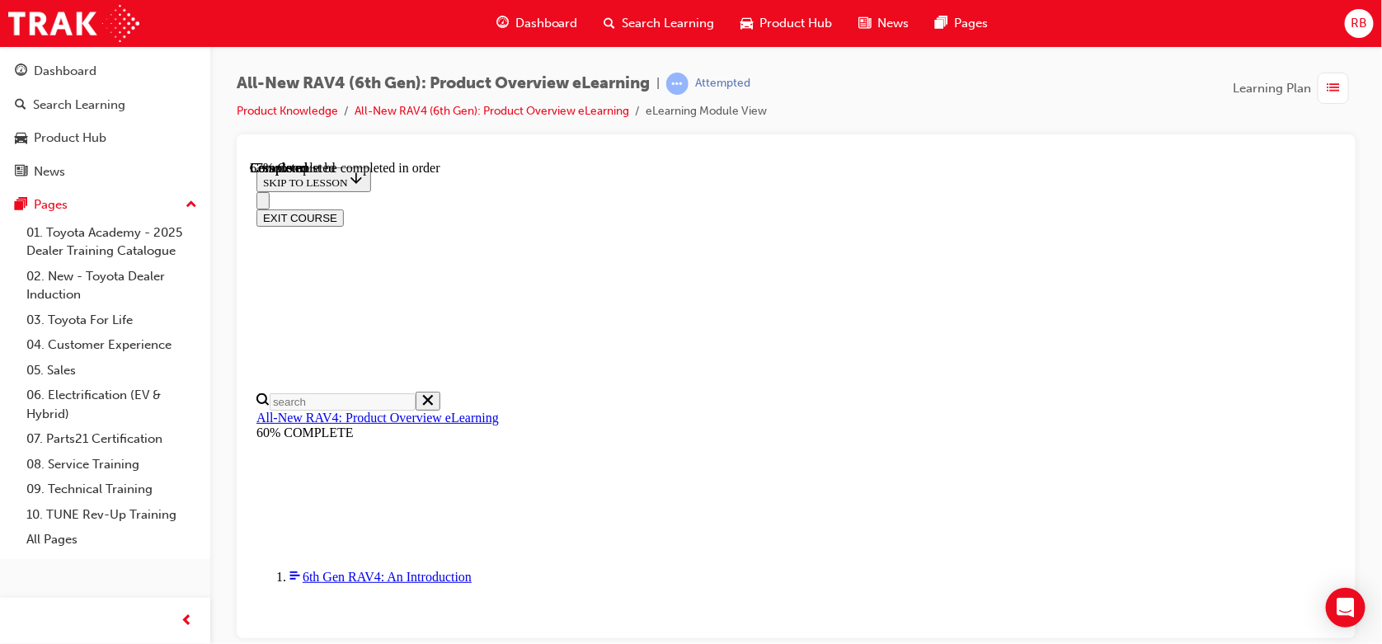
checkbox input "true"
checkbox input "false"
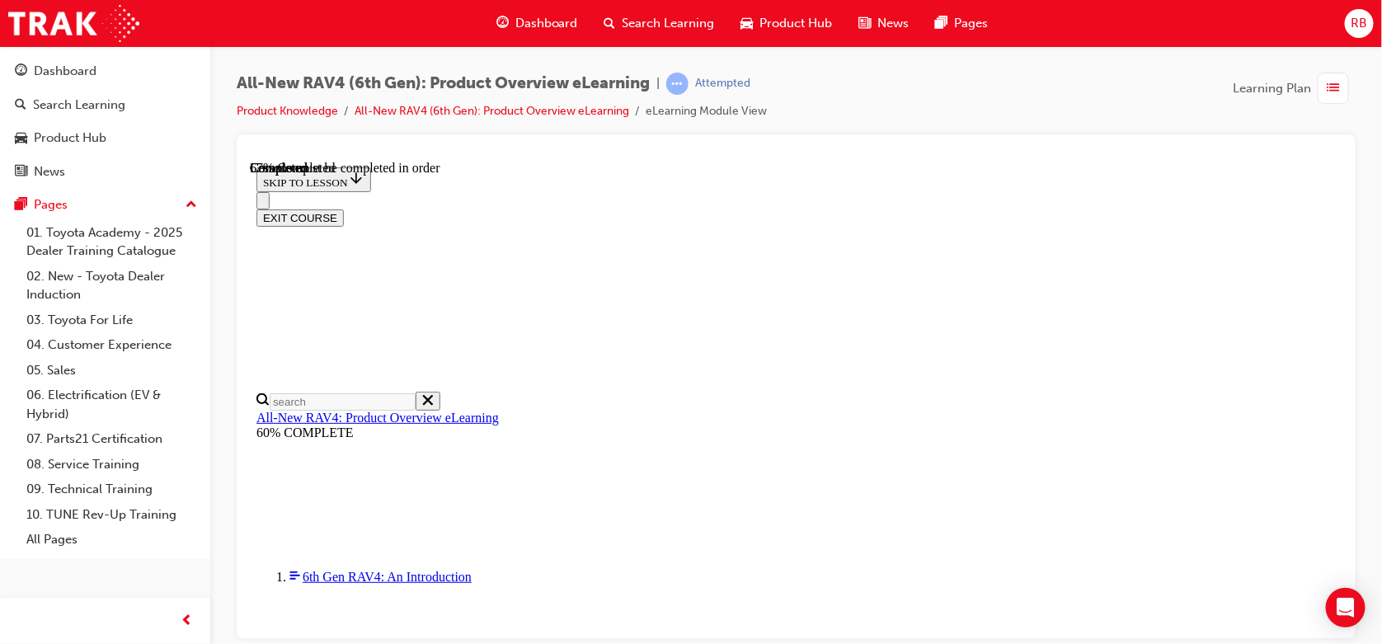
checkbox input "true"
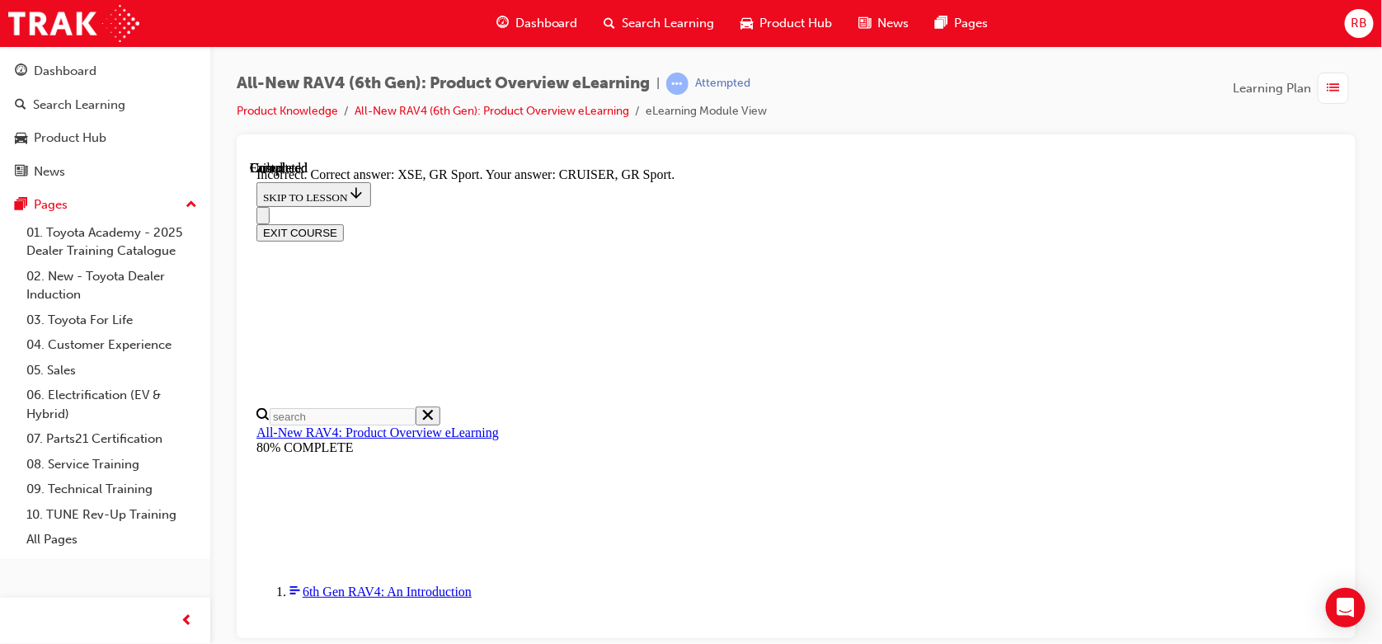
scroll to position [723, 0]
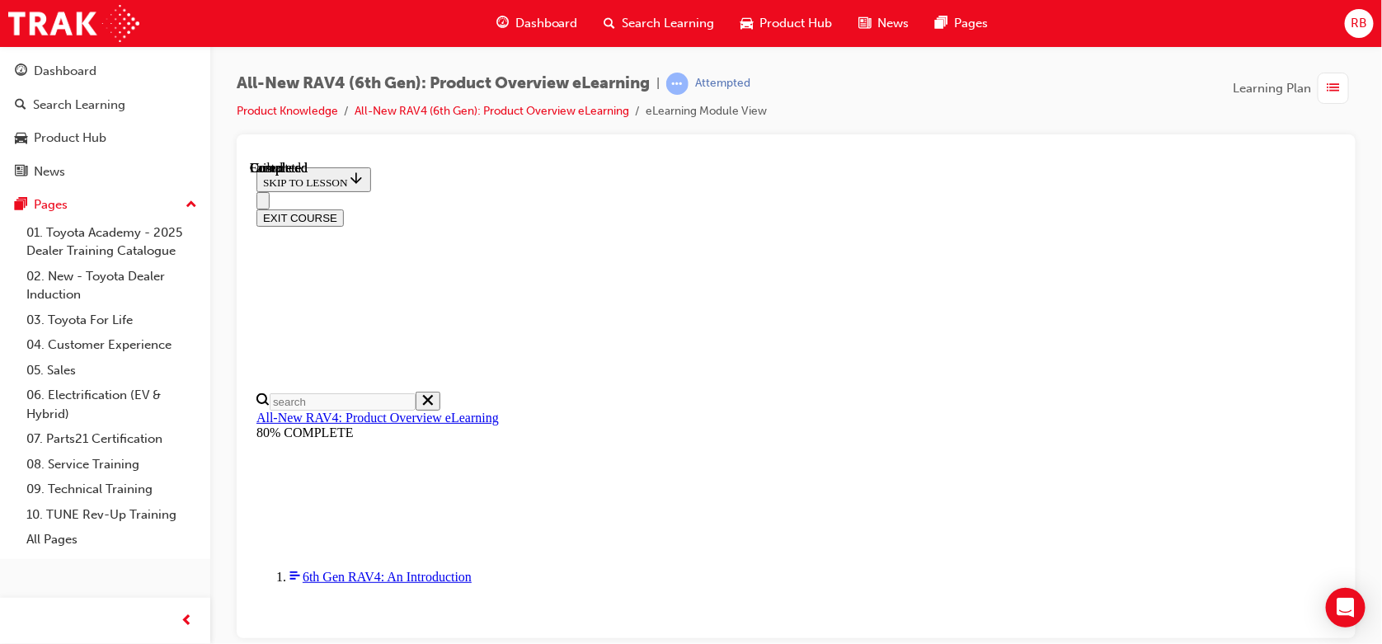
scroll to position [429, 0]
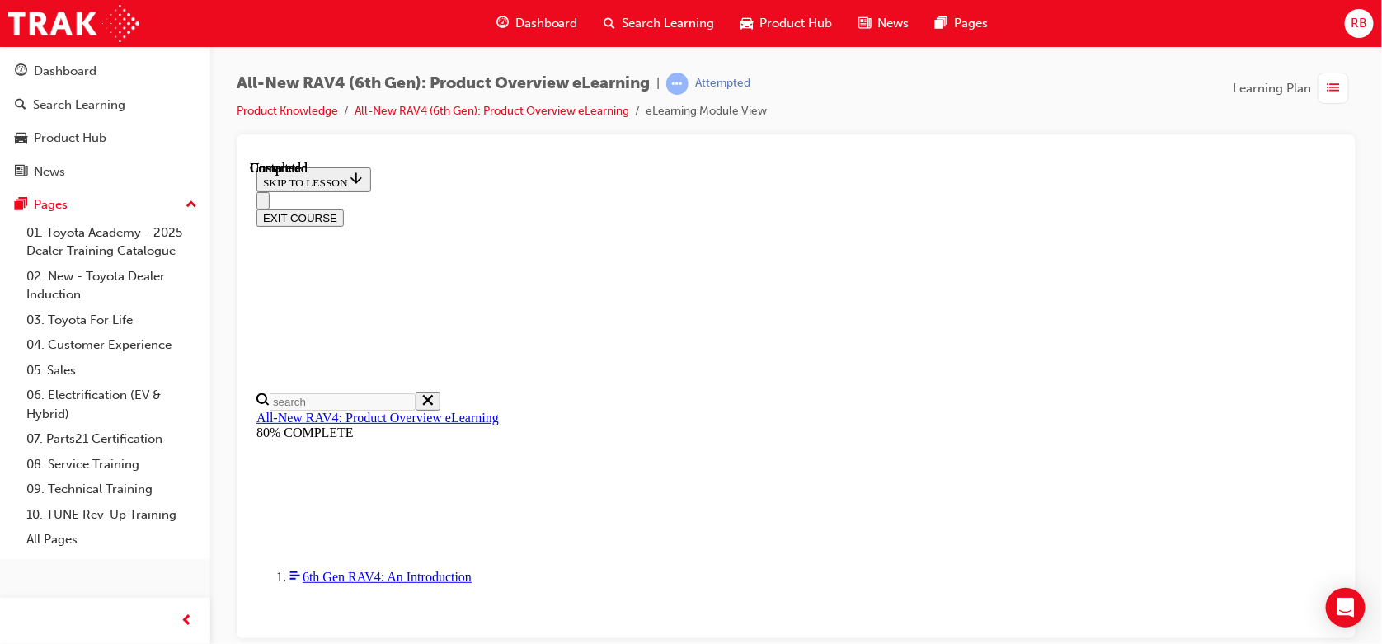
scroll to position [386, 0]
radio input "true"
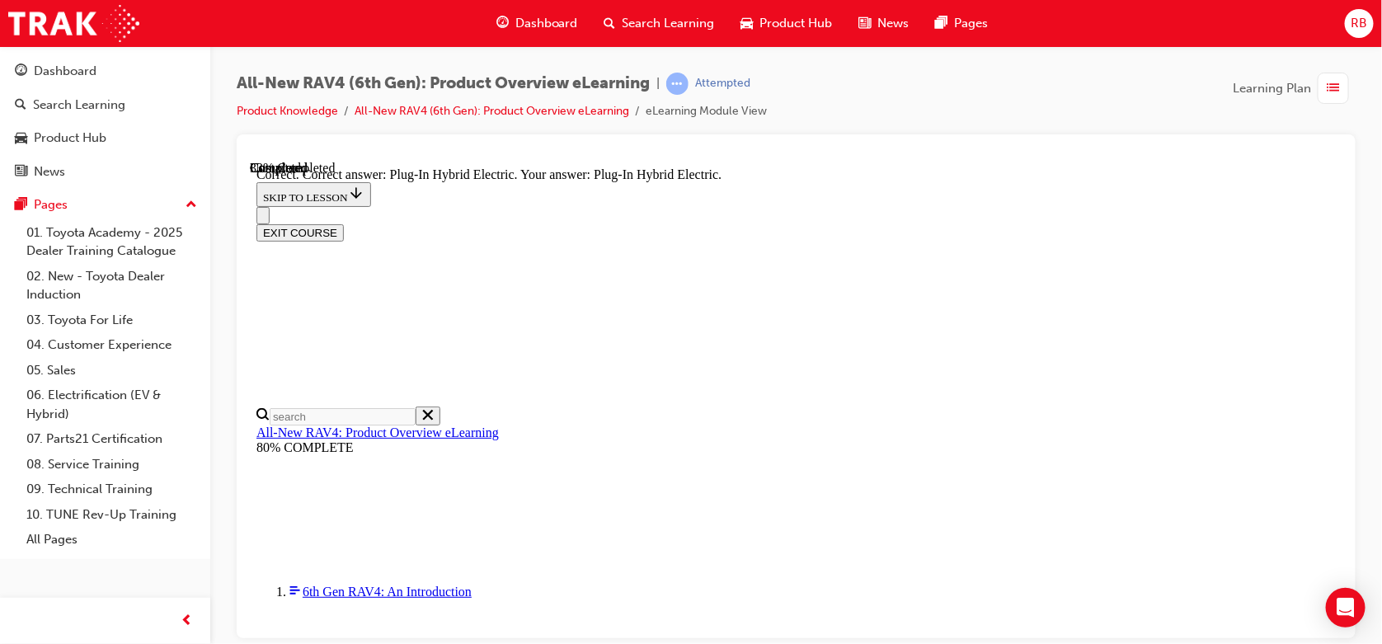
scroll to position [629, 0]
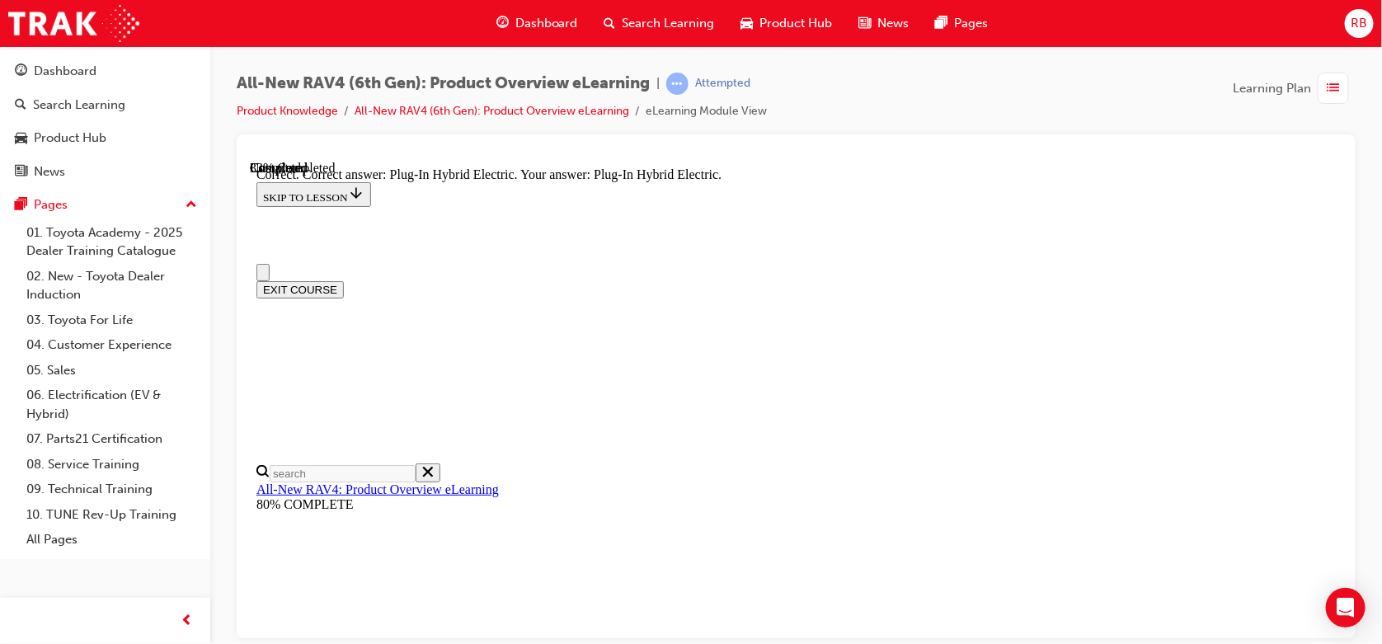
scroll to position [440, 0]
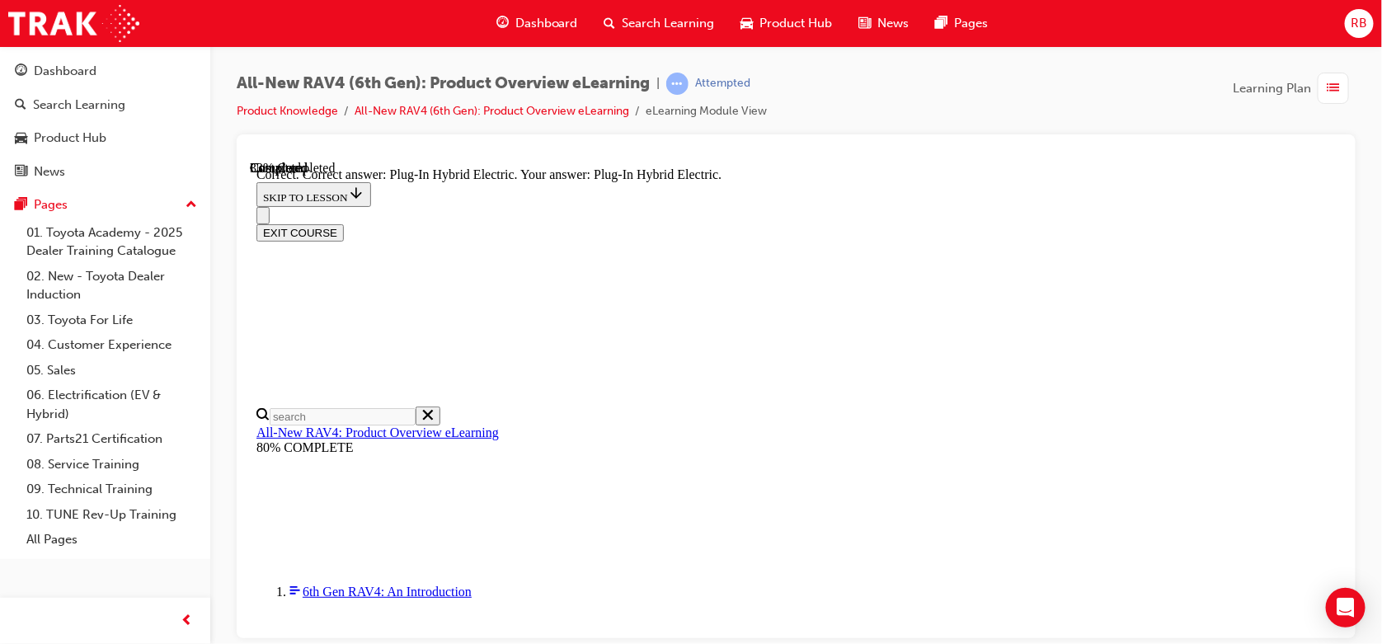
radio input "true"
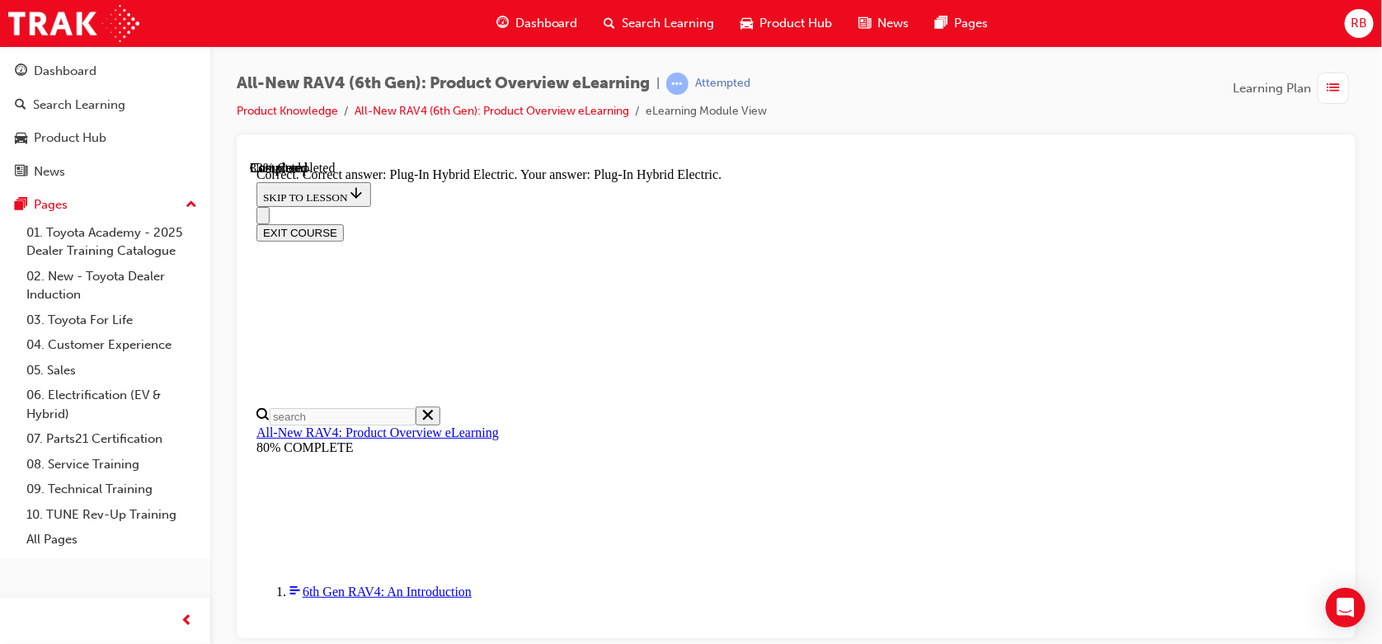
radio input "true"
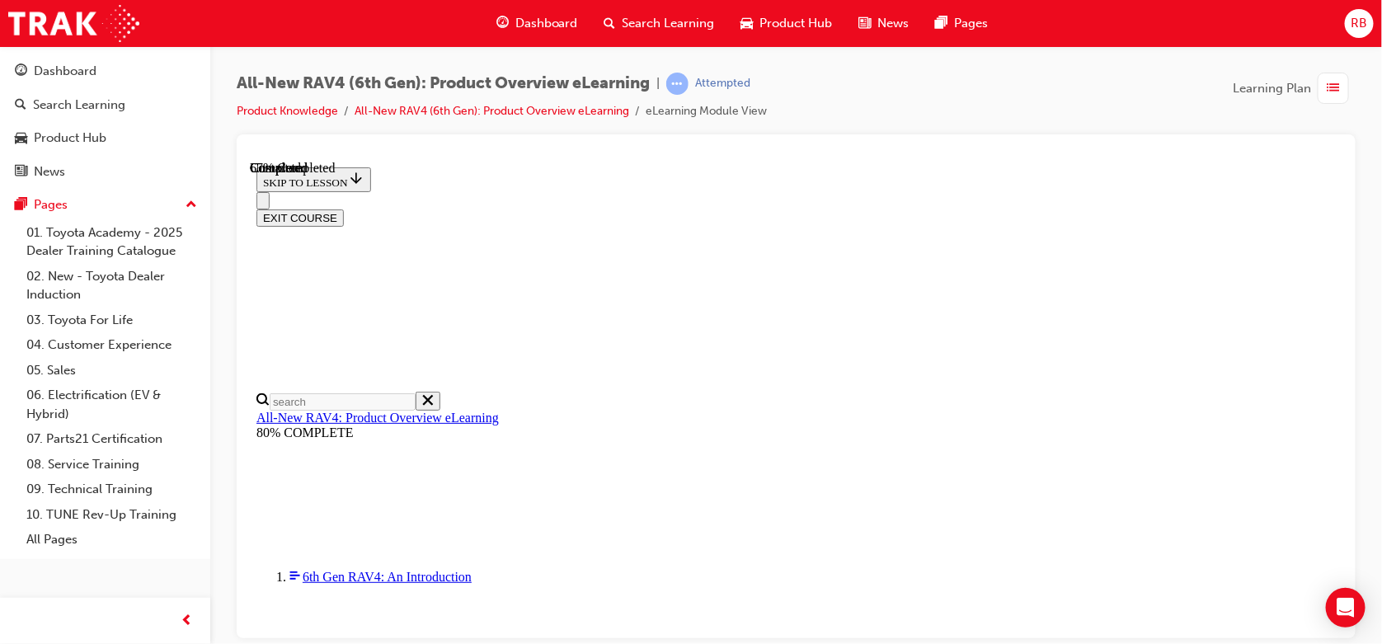
scroll to position [440, 0]
checkbox input "true"
drag, startPoint x: 758, startPoint y: 553, endPoint x: 751, endPoint y: 620, distance: 67.2
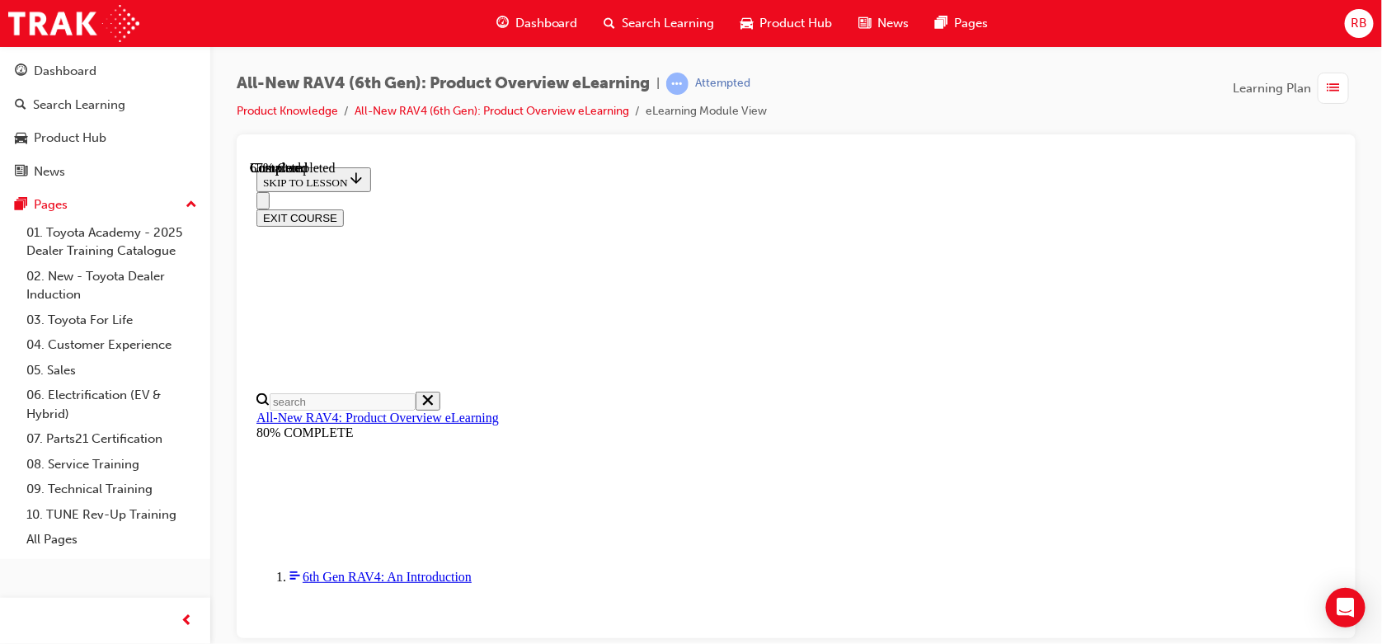
checkbox input "true"
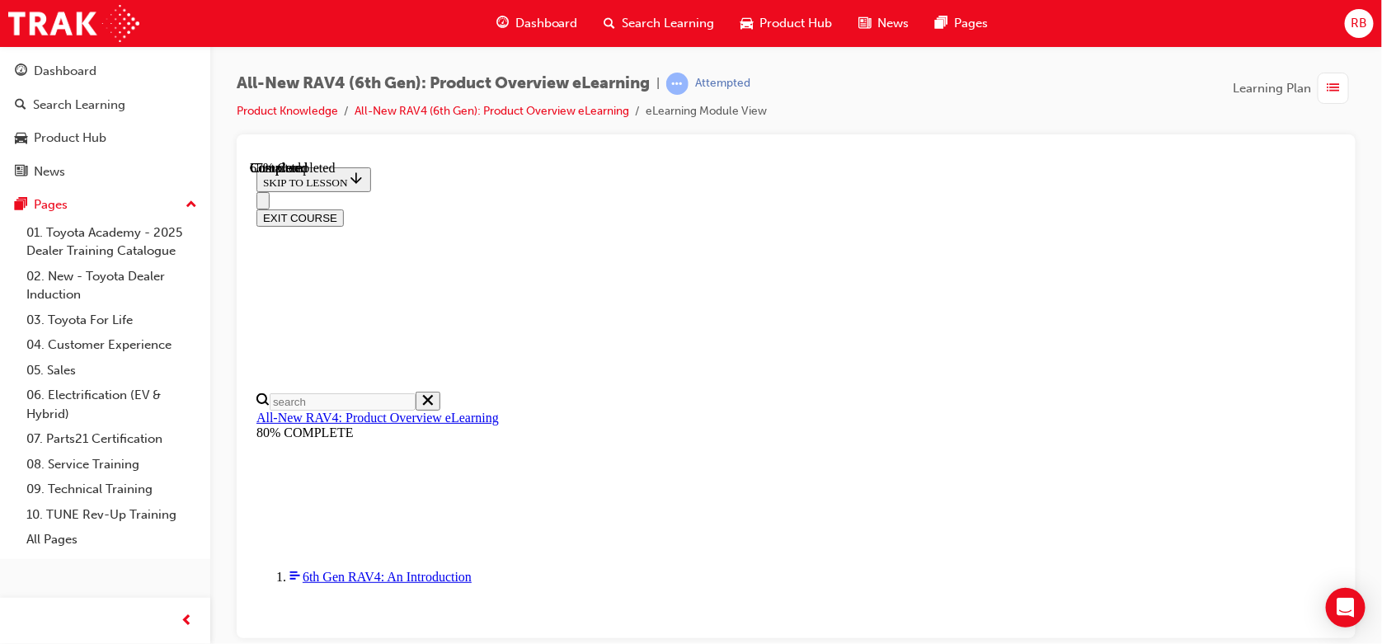
checkbox input "true"
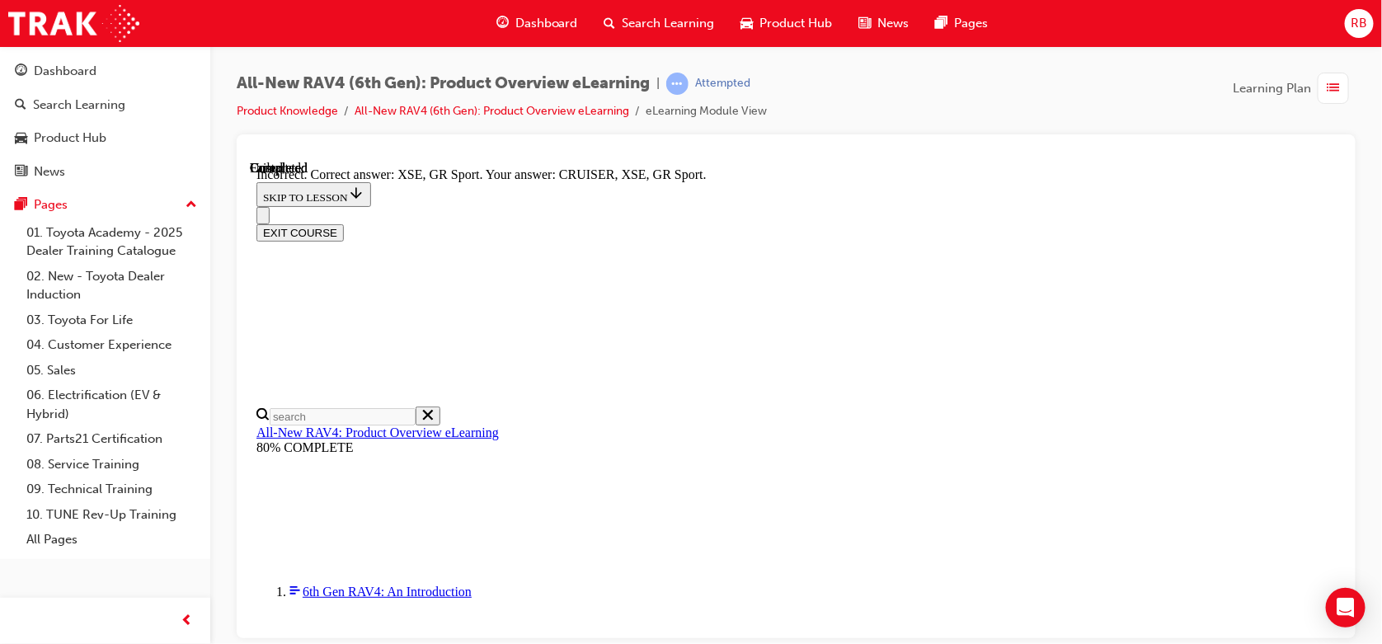
scroll to position [723, 0]
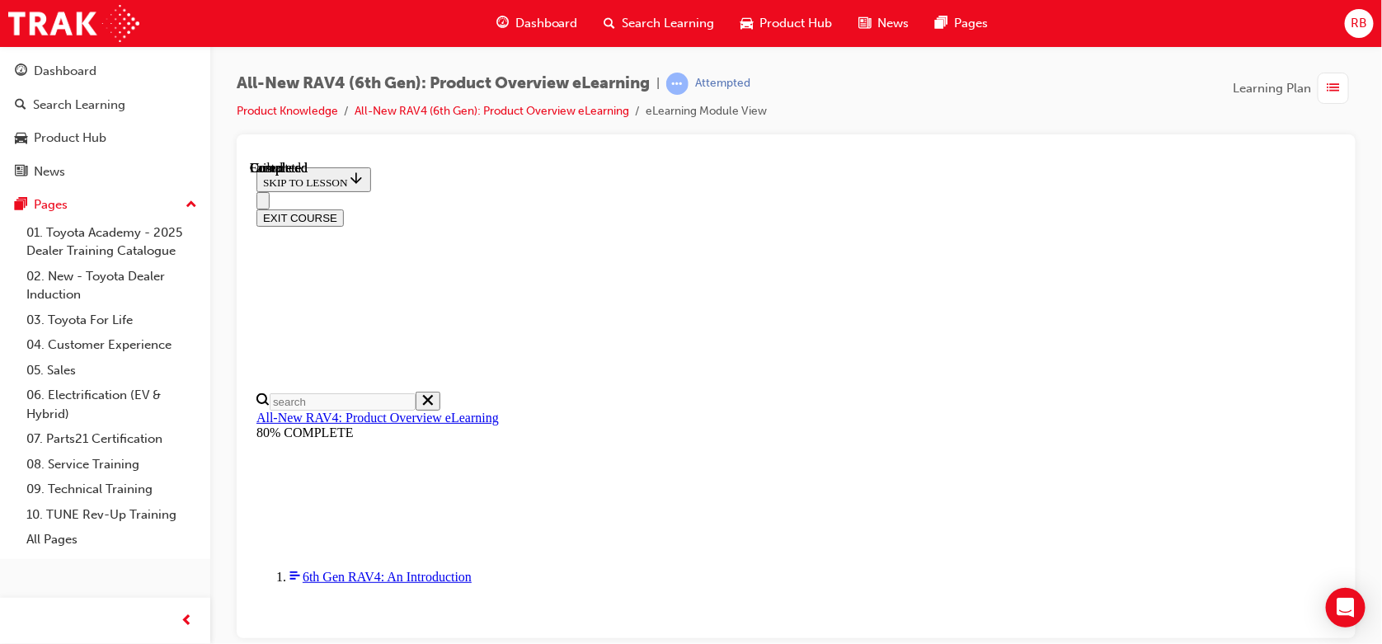
scroll to position [429, 0]
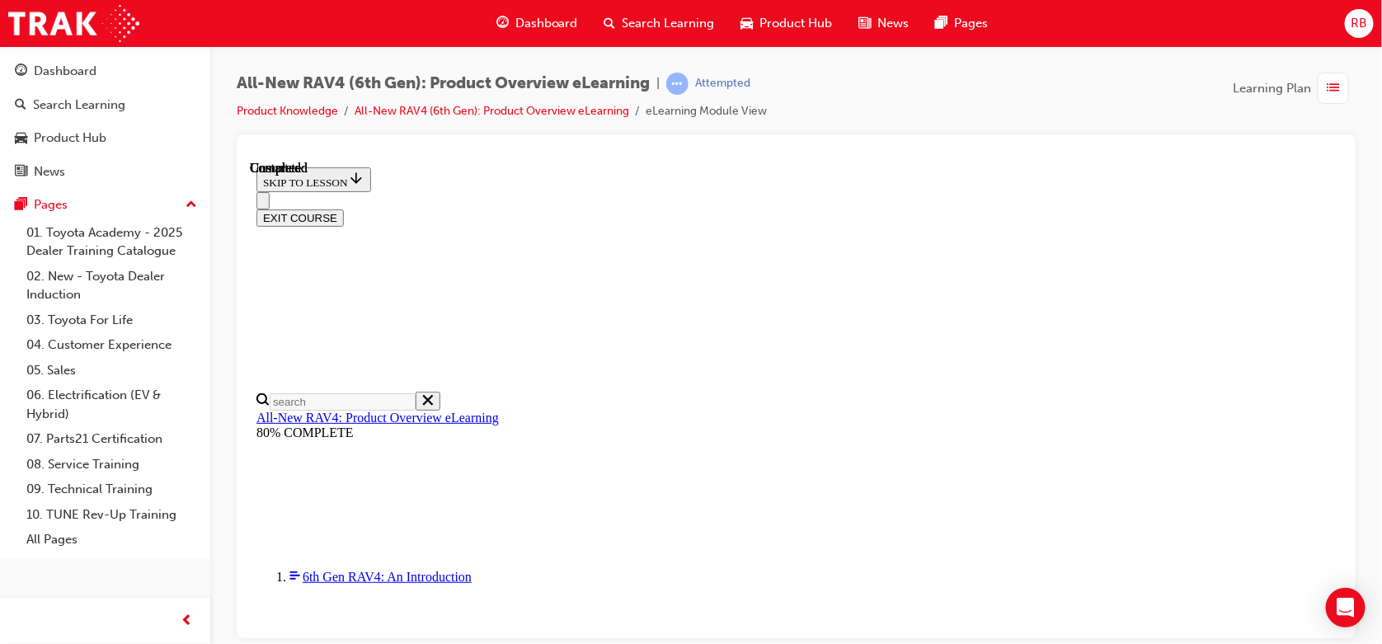
scroll to position [529, 0]
radio input "true"
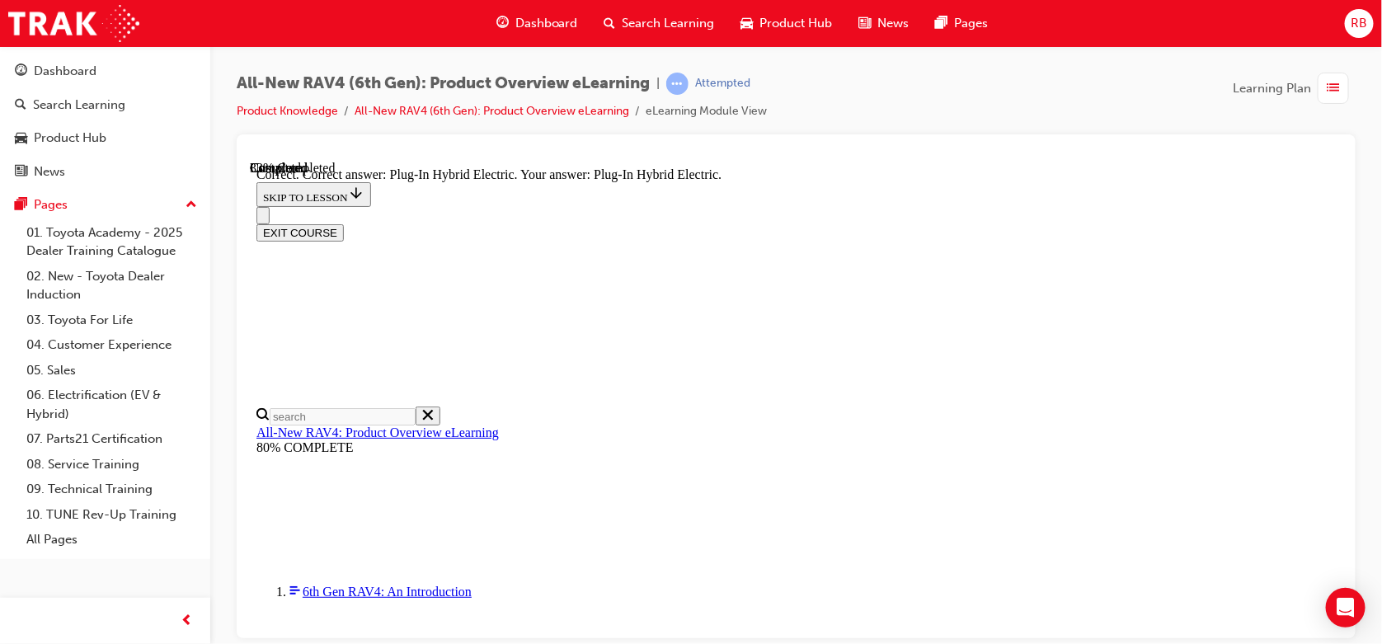
scroll to position [629, 0]
drag, startPoint x: 704, startPoint y: 427, endPoint x: 712, endPoint y: 419, distance: 11.1
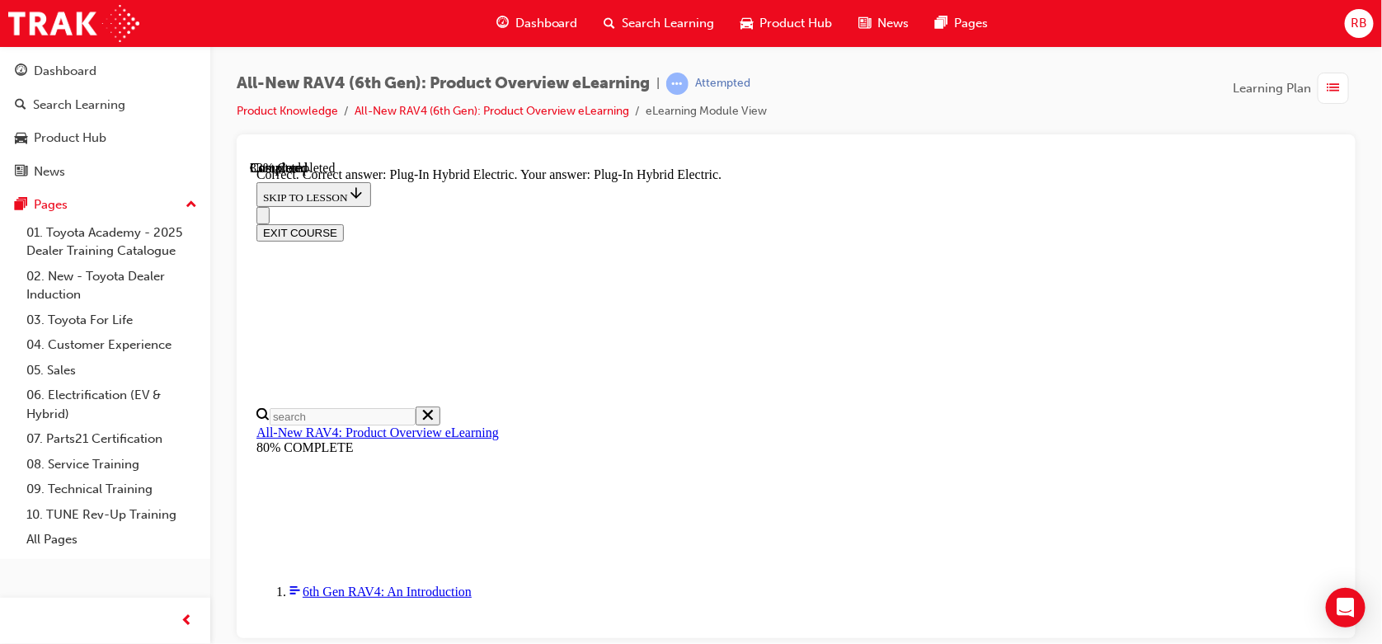
radio input "true"
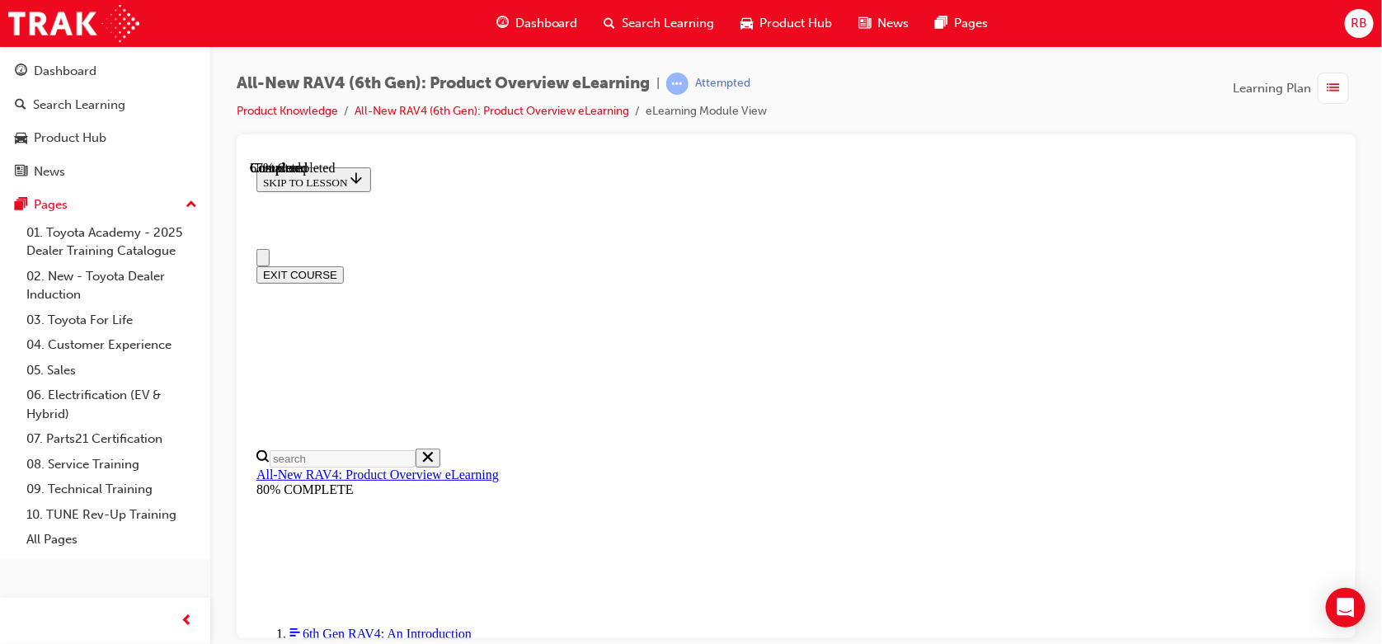
scroll to position [0, 0]
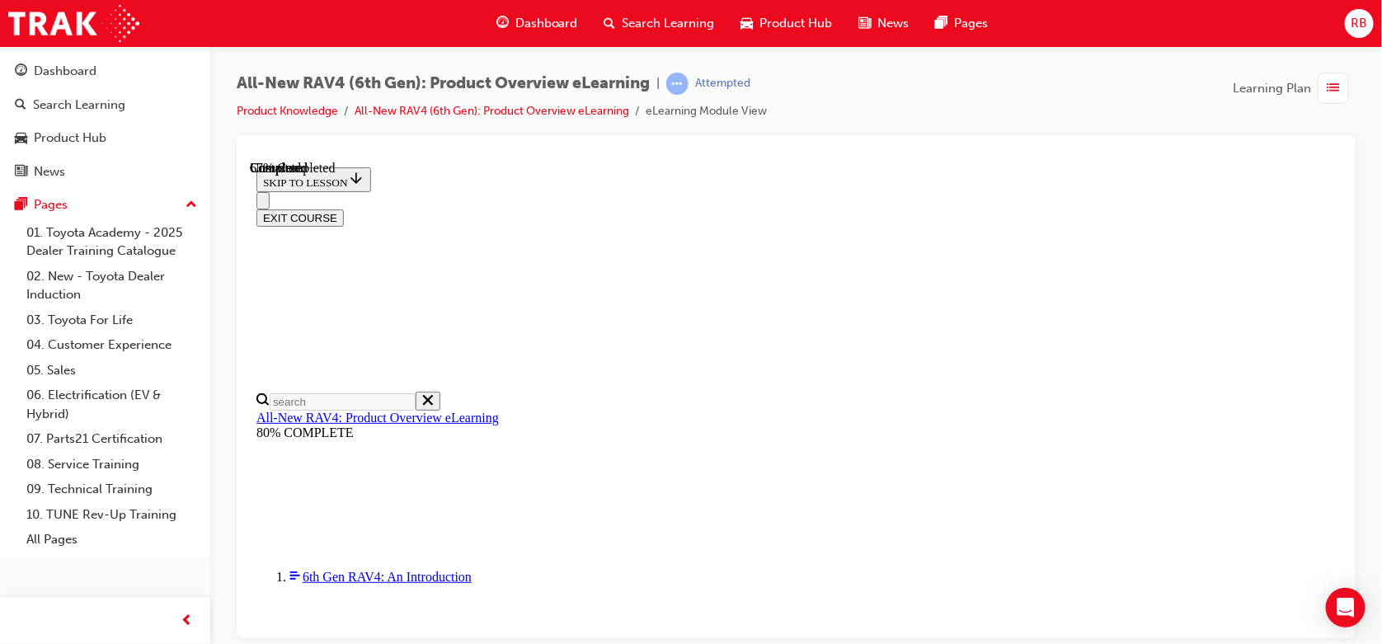
checkbox input "true"
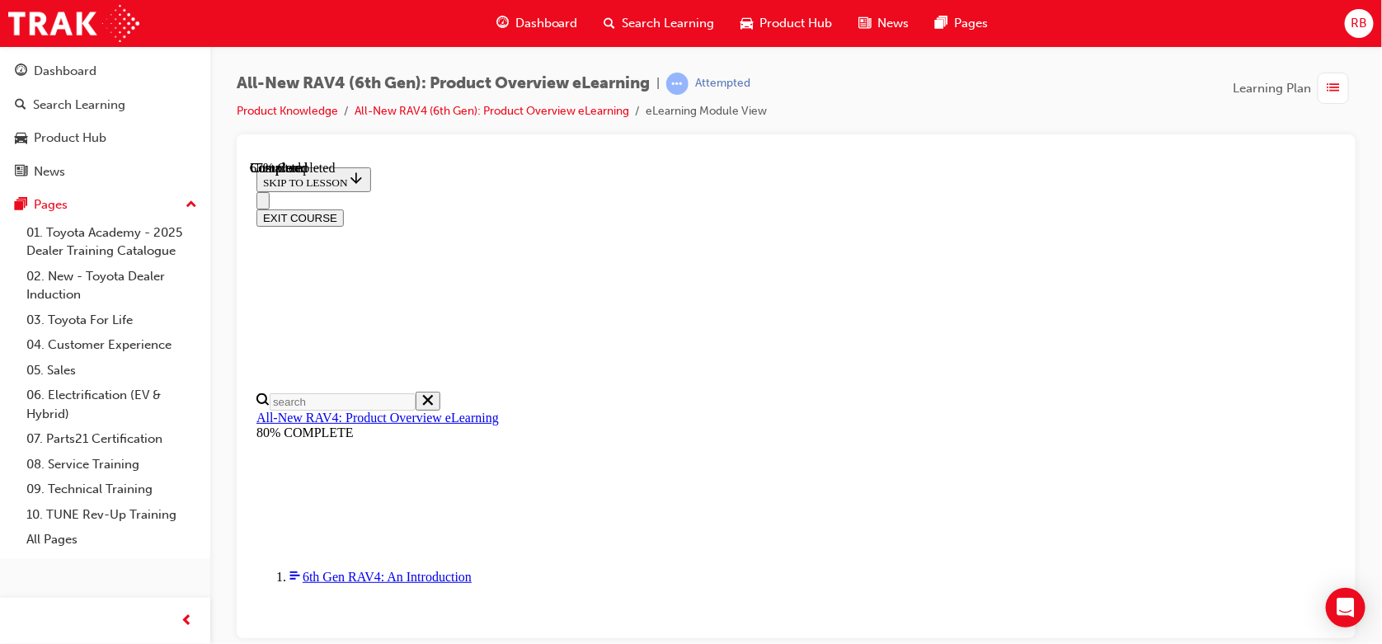
checkbox input "true"
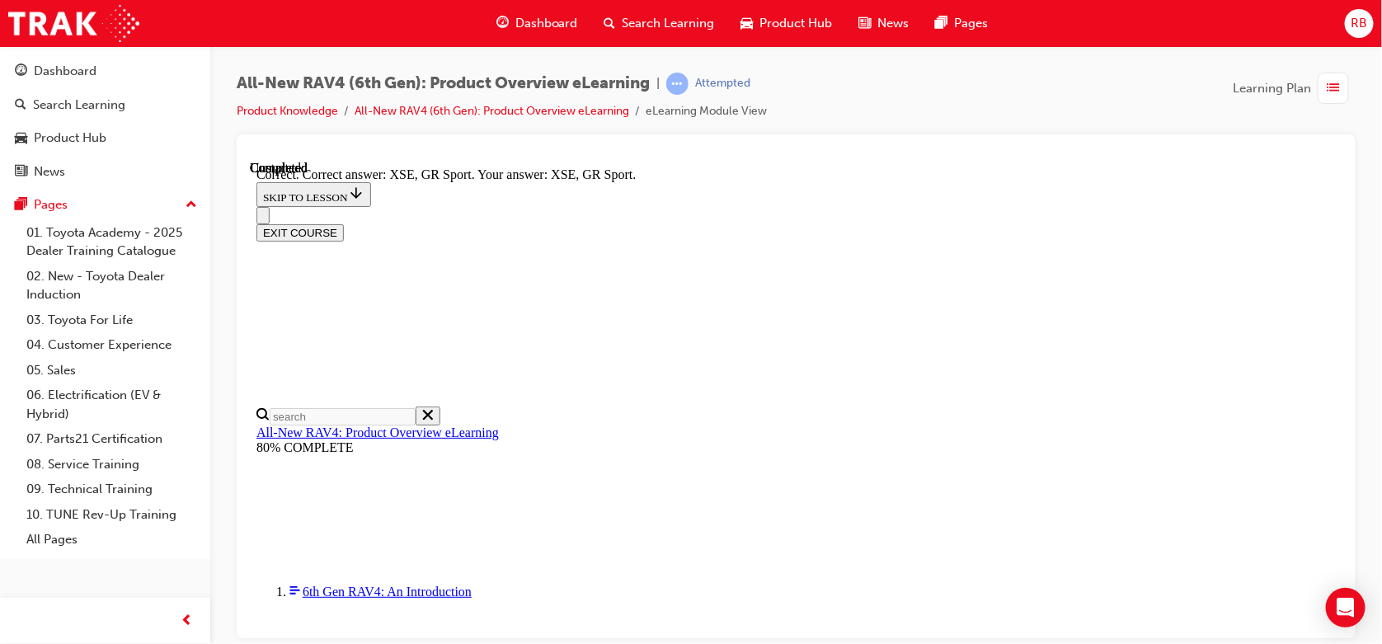
scroll to position [723, 0]
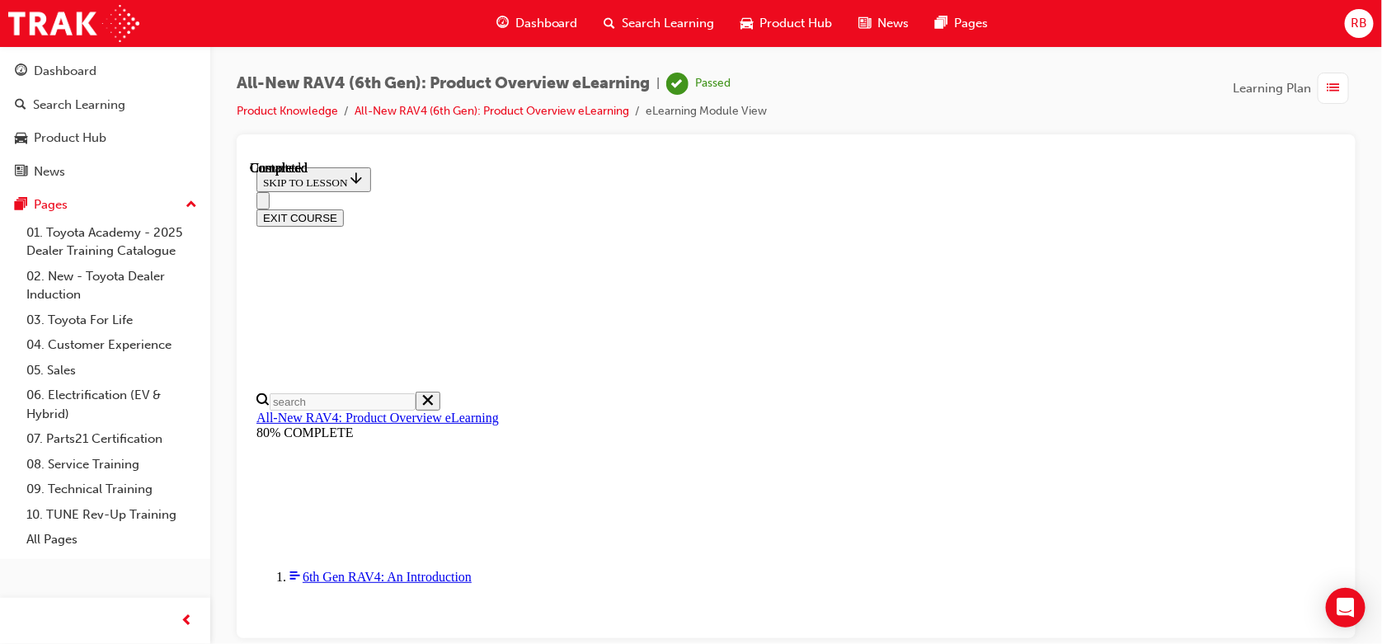
scroll to position [429, 0]
click at [343, 209] on button "EXIT COURSE" at bounding box center [299, 217] width 87 height 17
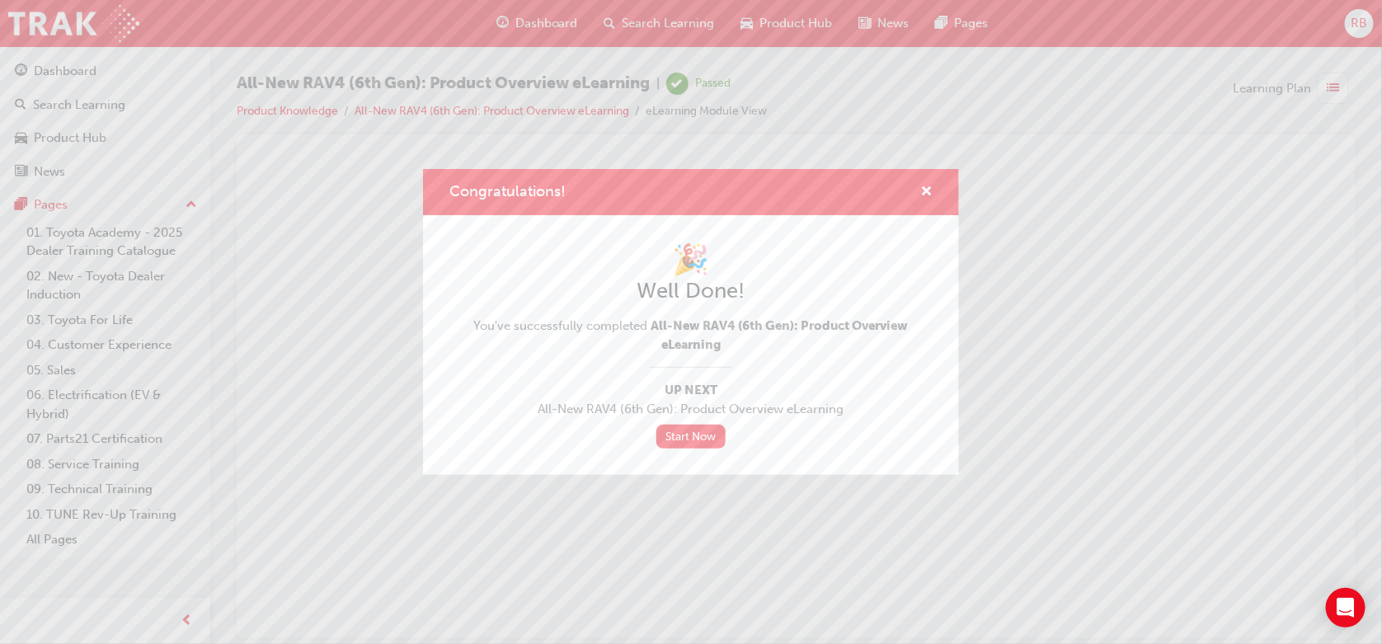
scroll to position [0, 0]
click at [932, 187] on span "cross-icon" at bounding box center [926, 193] width 12 height 15
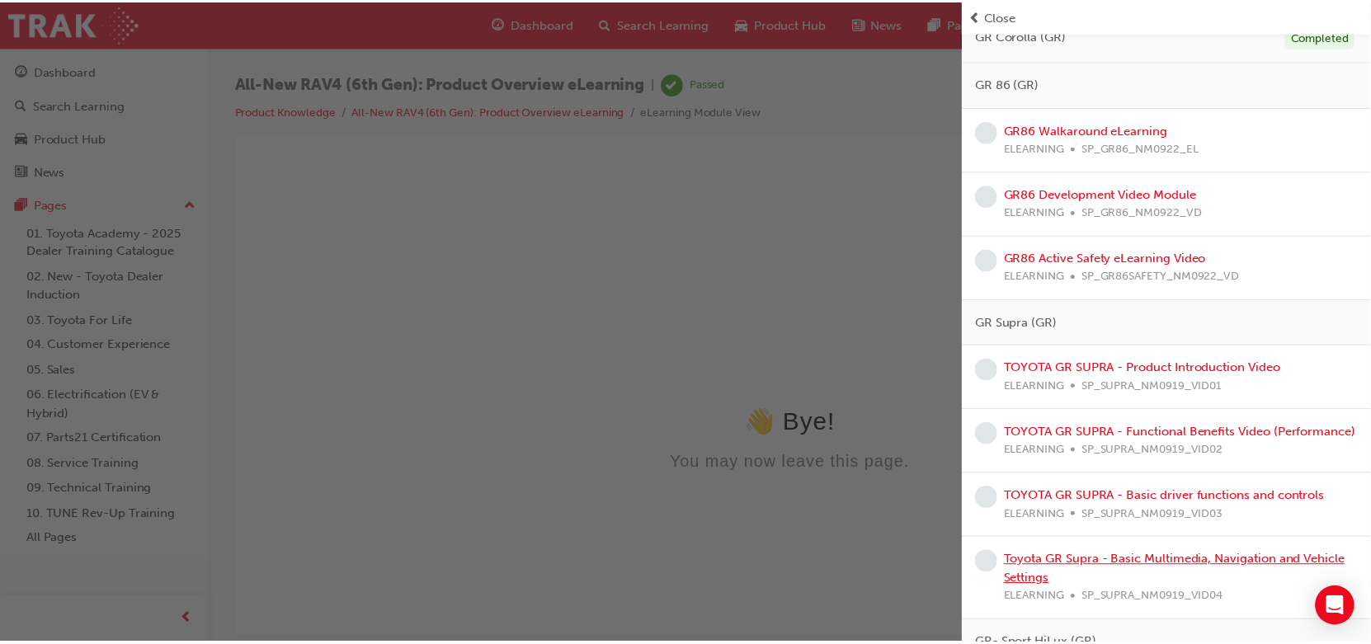
scroll to position [1549, 0]
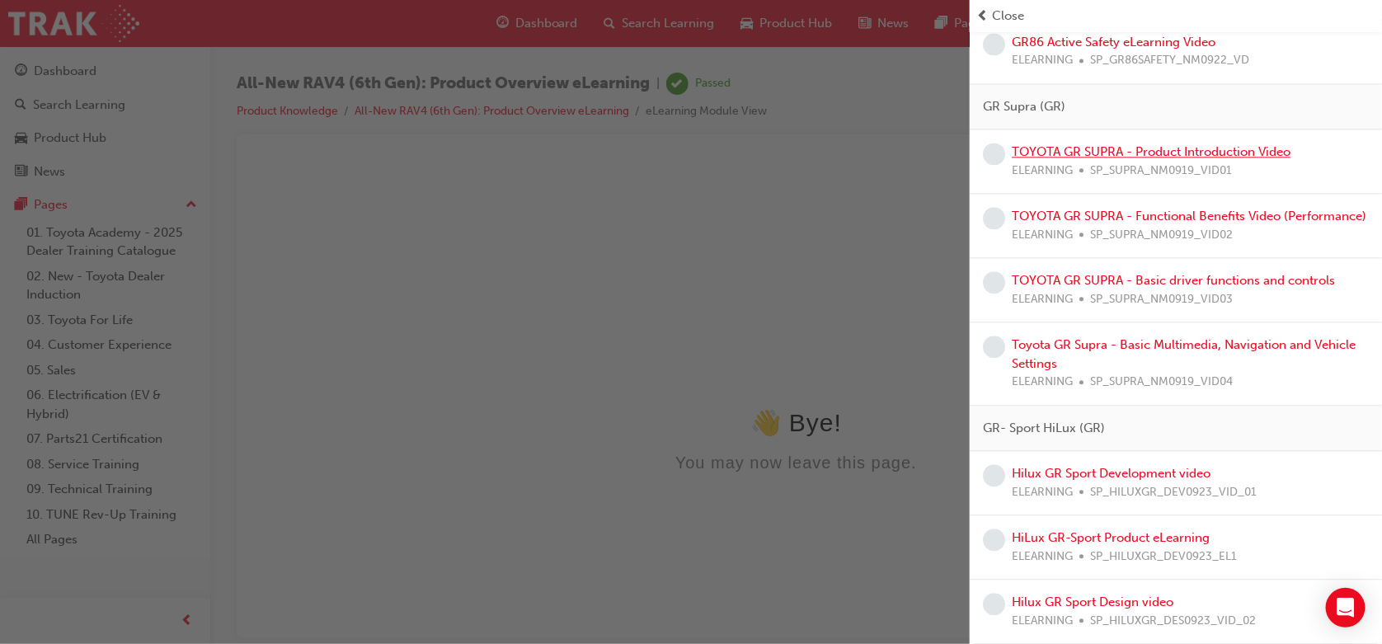
click at [1104, 144] on link "TOYOTA GR SUPRA - Product Introduction Video" at bounding box center [1151, 151] width 279 height 15
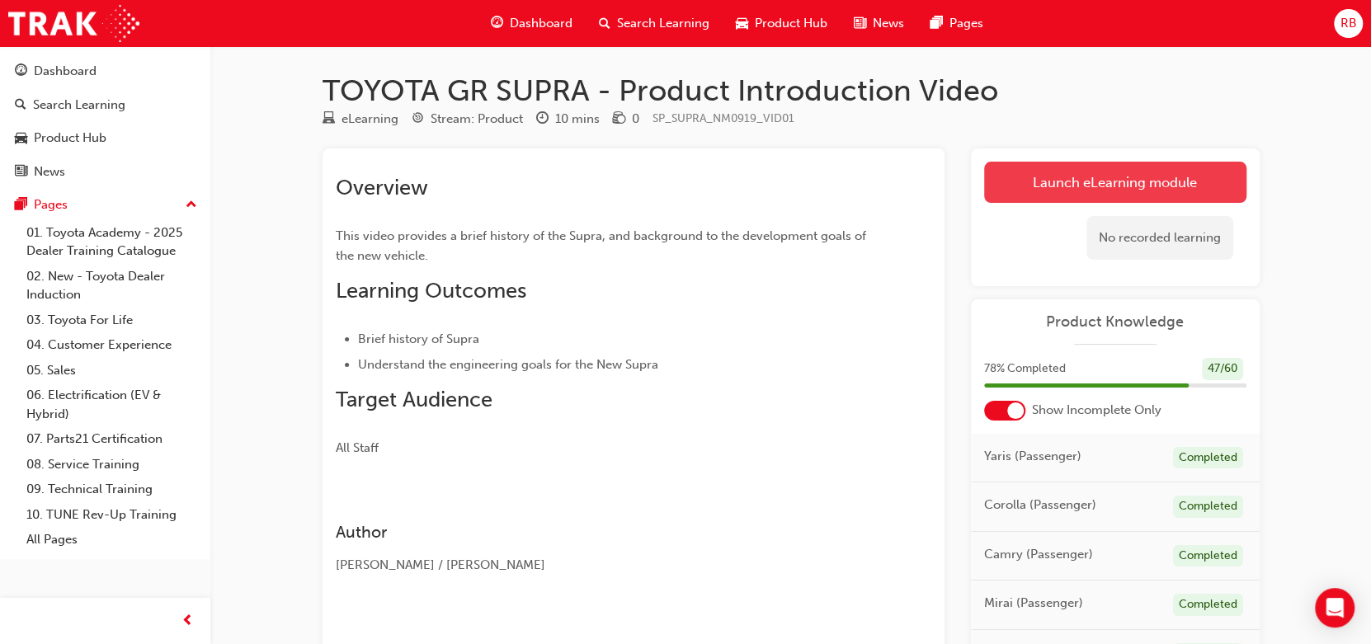
click at [1118, 174] on link "Launch eLearning module" at bounding box center [1115, 182] width 262 height 41
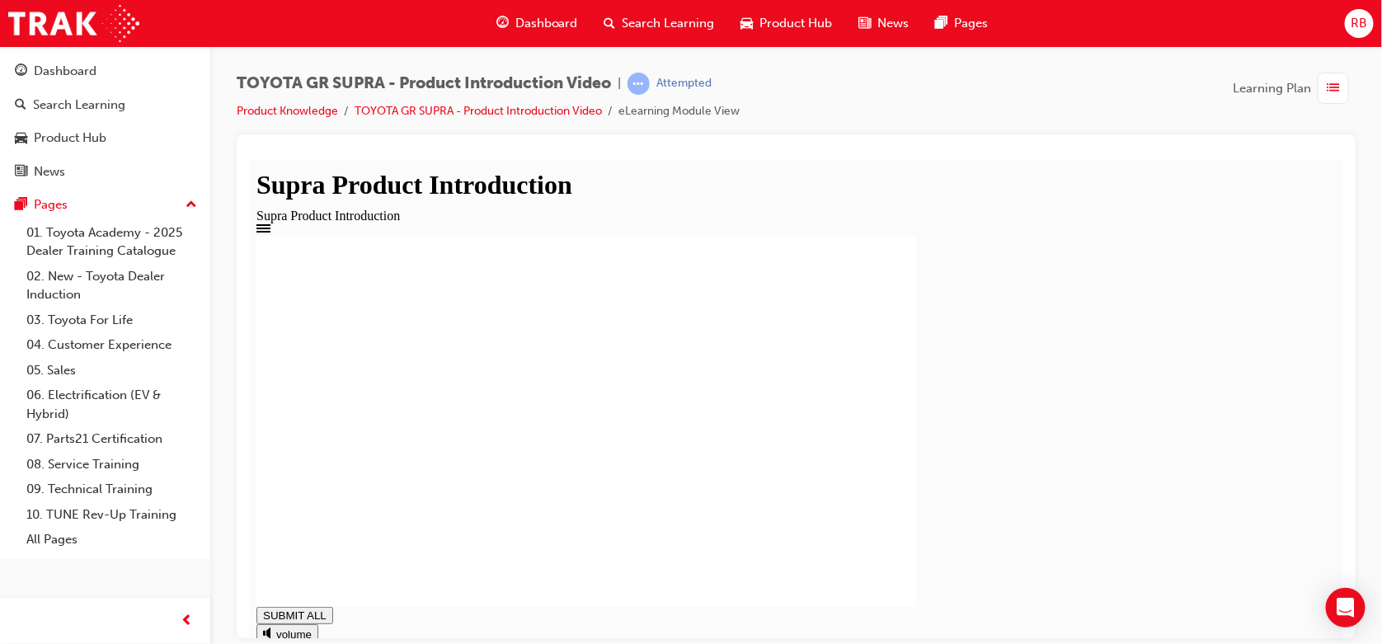
click at [1235, 465] on div at bounding box center [796, 420] width 1080 height 371
drag, startPoint x: 1231, startPoint y: 462, endPoint x: 1220, endPoint y: 459, distance: 12.0
click at [1231, 457] on div at bounding box center [796, 420] width 1080 height 371
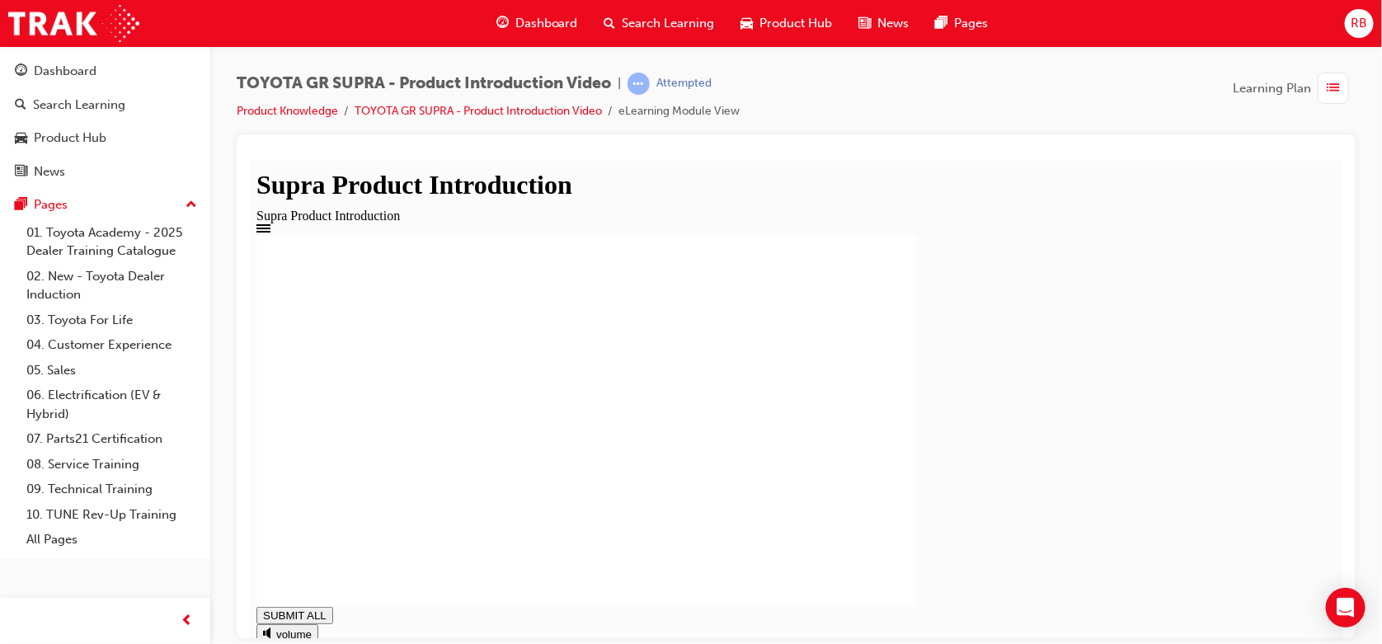
drag, startPoint x: 1213, startPoint y: 458, endPoint x: 1211, endPoint y: 524, distance: 66.0
click at [1212, 525] on div at bounding box center [796, 420] width 1080 height 371
drag, startPoint x: 1192, startPoint y: 506, endPoint x: 1254, endPoint y: 497, distance: 63.2
click at [1286, 525] on div at bounding box center [796, 420] width 1080 height 371
drag, startPoint x: 1244, startPoint y: 461, endPoint x: 1252, endPoint y: 544, distance: 83.7
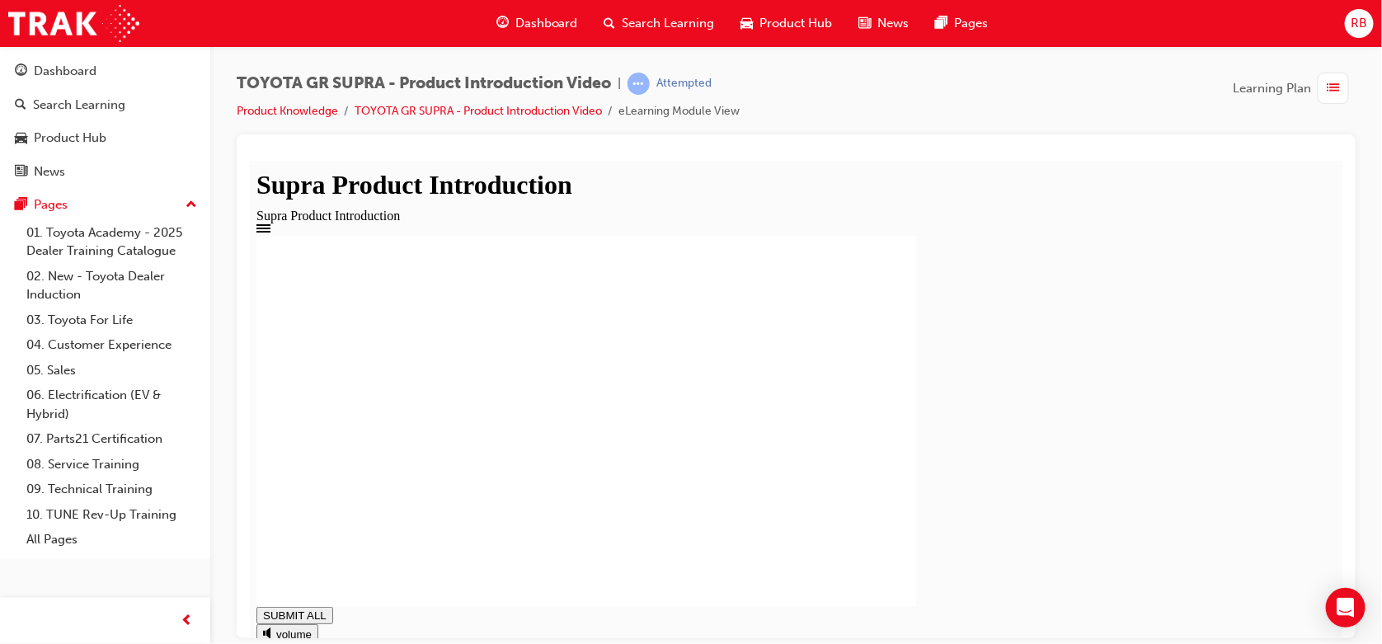
click at [1252, 544] on div at bounding box center [796, 420] width 1080 height 371
drag, startPoint x: 1238, startPoint y: 478, endPoint x: 1237, endPoint y: 543, distance: 65.2
click at [1236, 542] on div at bounding box center [796, 420] width 1080 height 371
drag, startPoint x: 1245, startPoint y: 512, endPoint x: 1201, endPoint y: 562, distance: 67.2
click at [1201, 562] on div at bounding box center [796, 420] width 1080 height 371
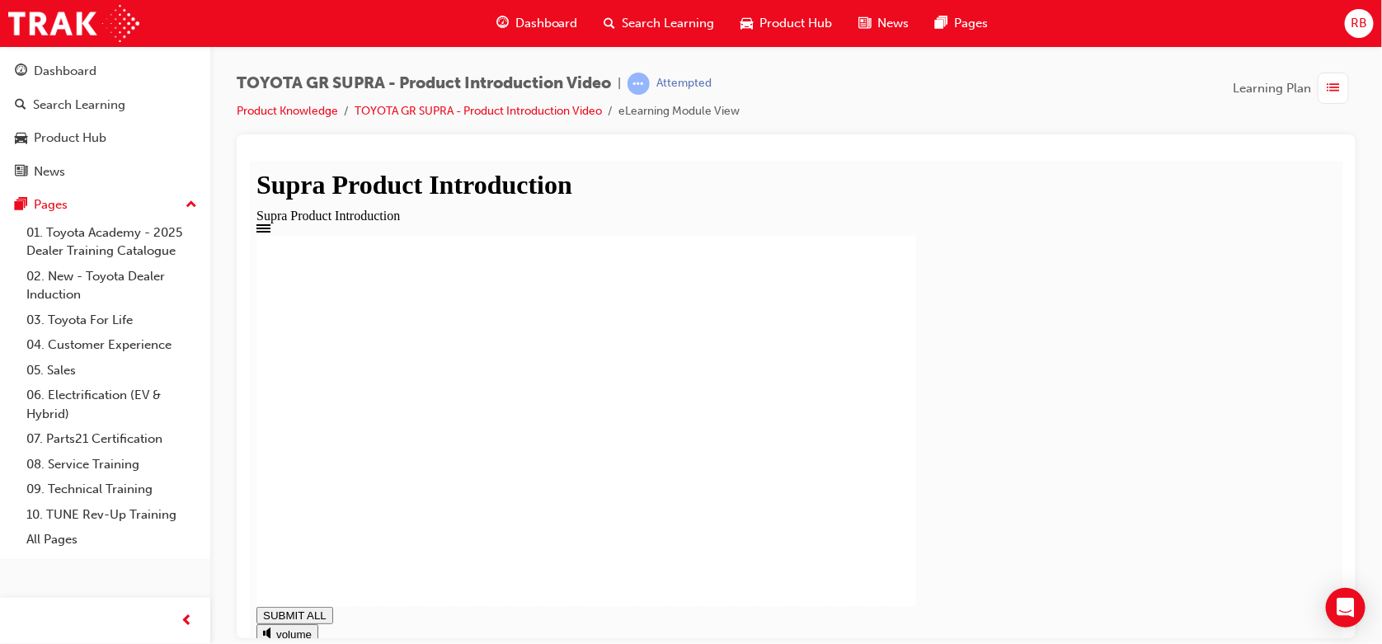
drag, startPoint x: 1321, startPoint y: 305, endPoint x: 1027, endPoint y: 163, distance: 326.8
click at [1027, 177] on div at bounding box center [796, 177] width 1080 height 0
type input "1"
